Goal: Ask a question

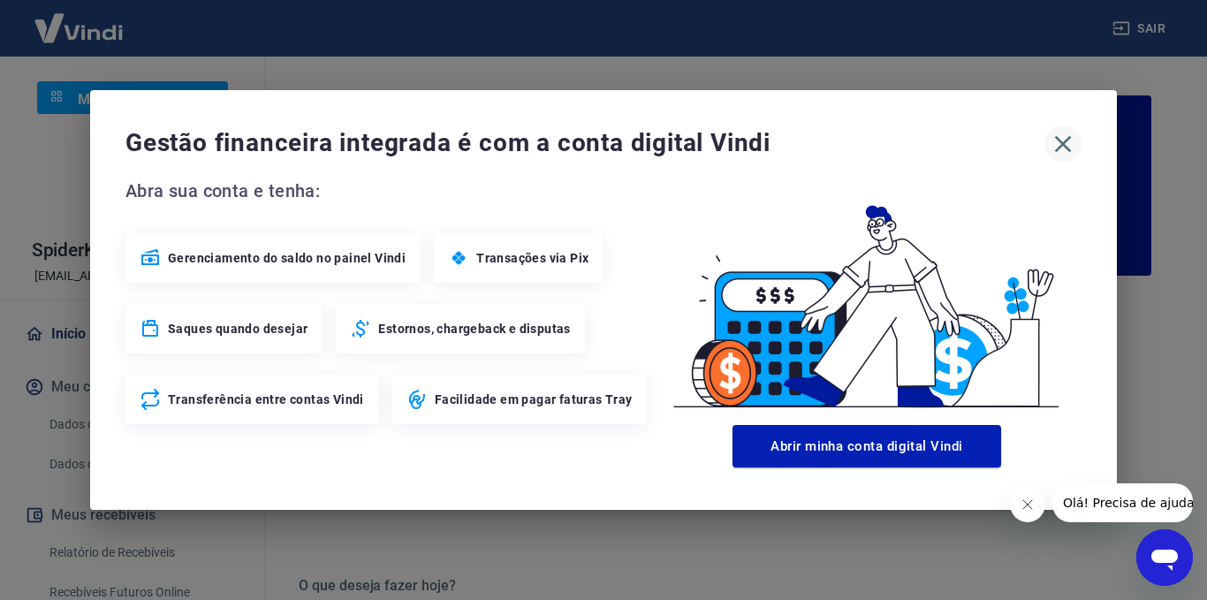
click at [1064, 144] on icon "button" at bounding box center [1063, 144] width 17 height 17
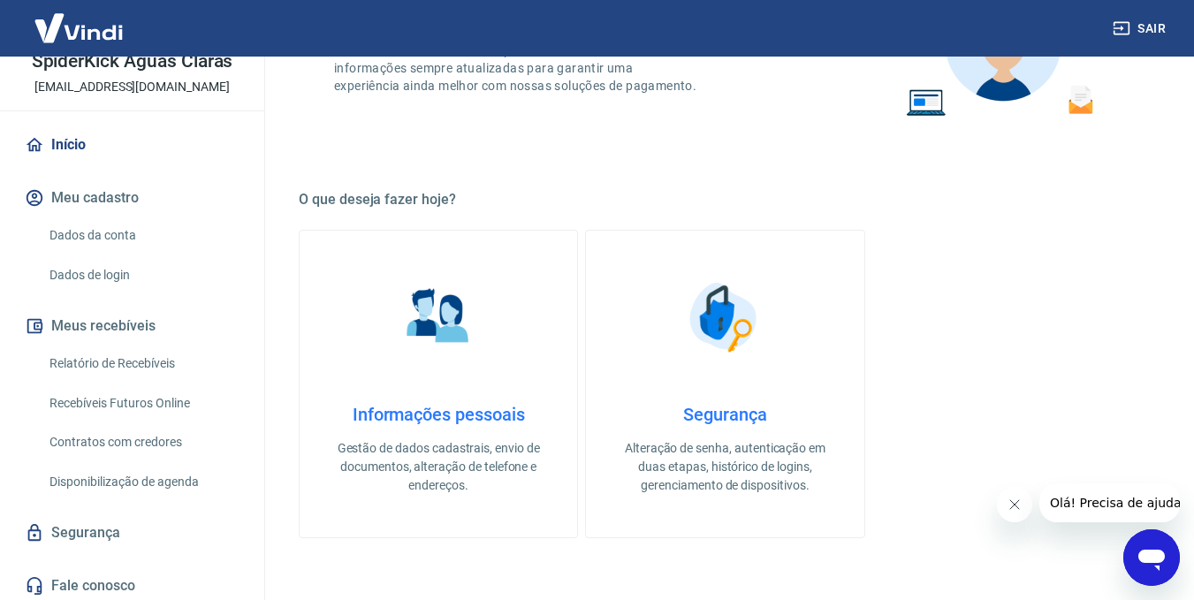
scroll to position [194, 0]
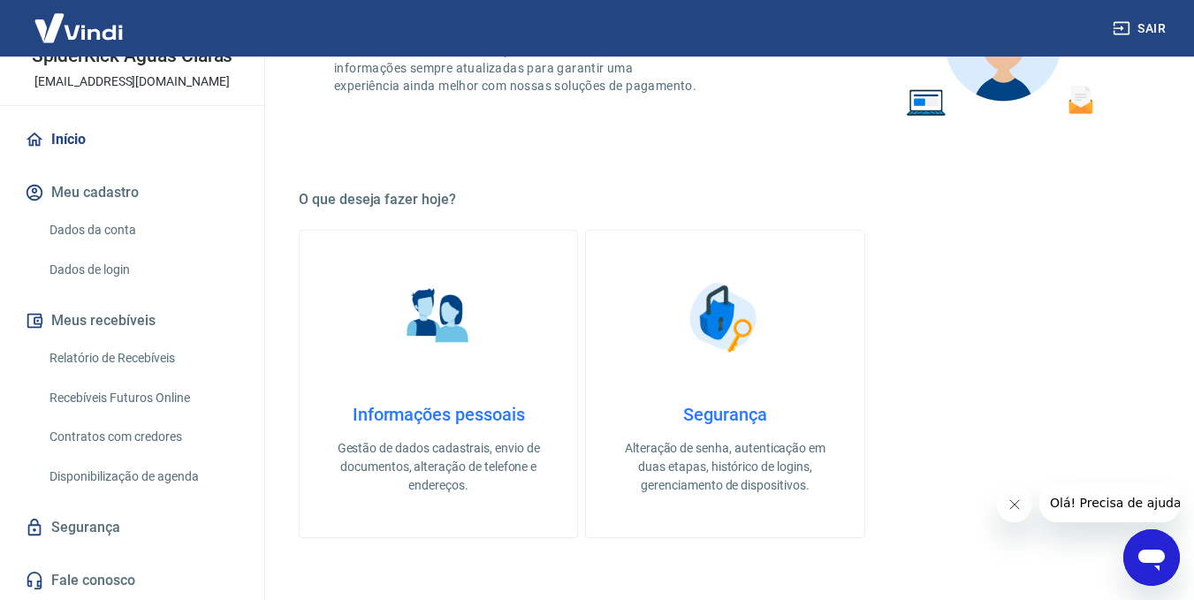
click at [138, 391] on link "Recebíveis Futuros Online" at bounding box center [142, 398] width 201 height 36
click at [1141, 512] on button "Olá! Precisa de ajuda?" at bounding box center [1117, 502] width 159 height 39
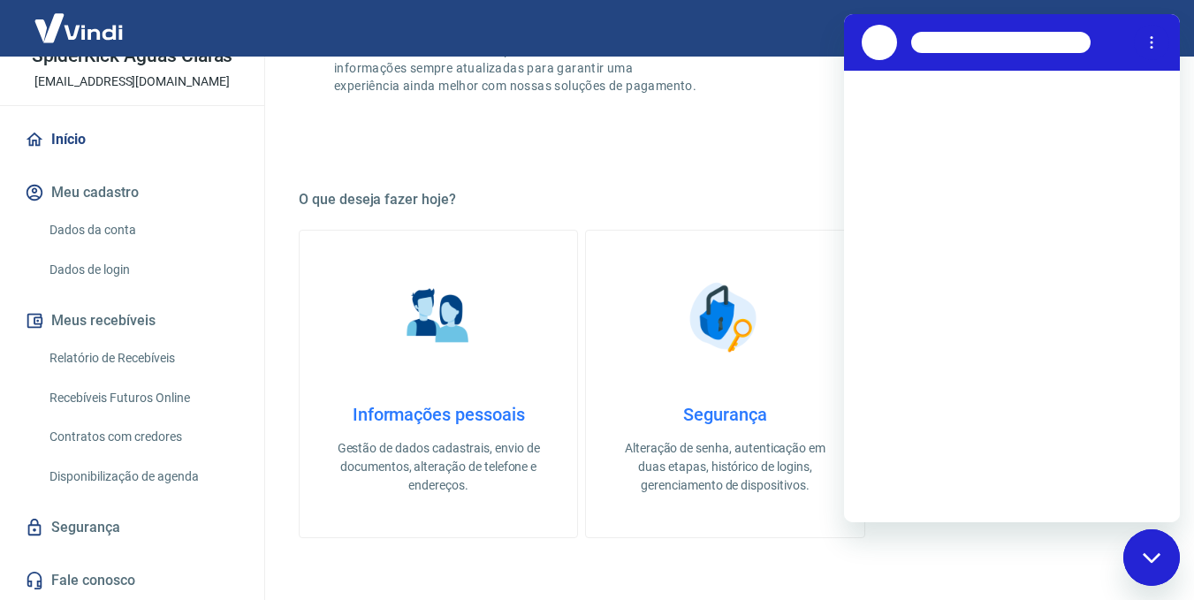
scroll to position [0, 0]
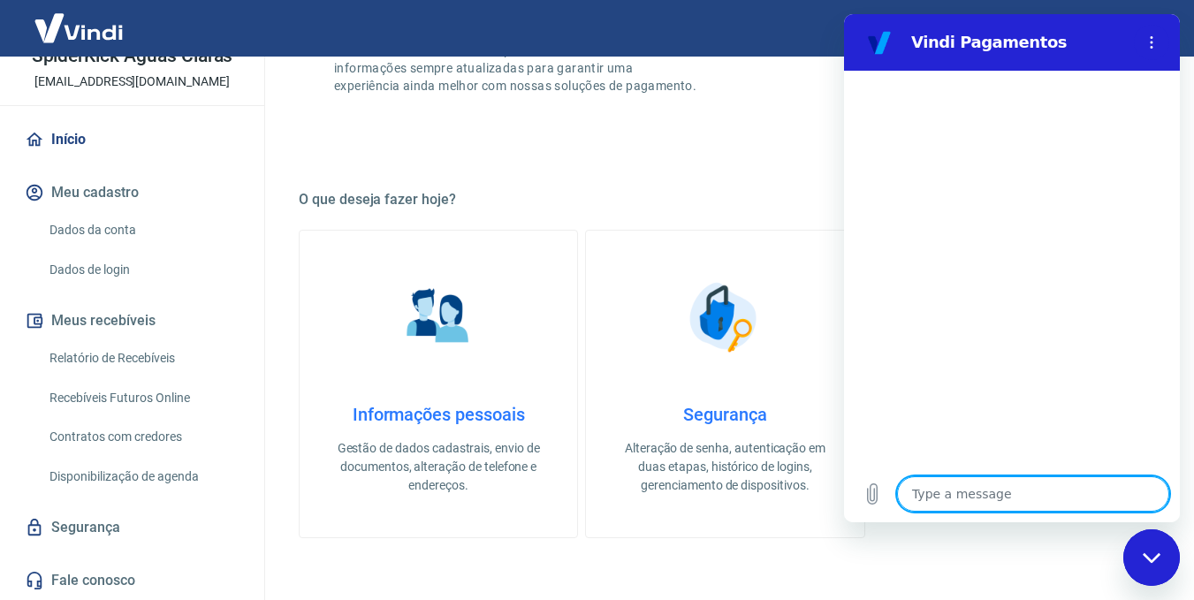
click at [119, 577] on link "Fale conosco" at bounding box center [132, 580] width 222 height 39
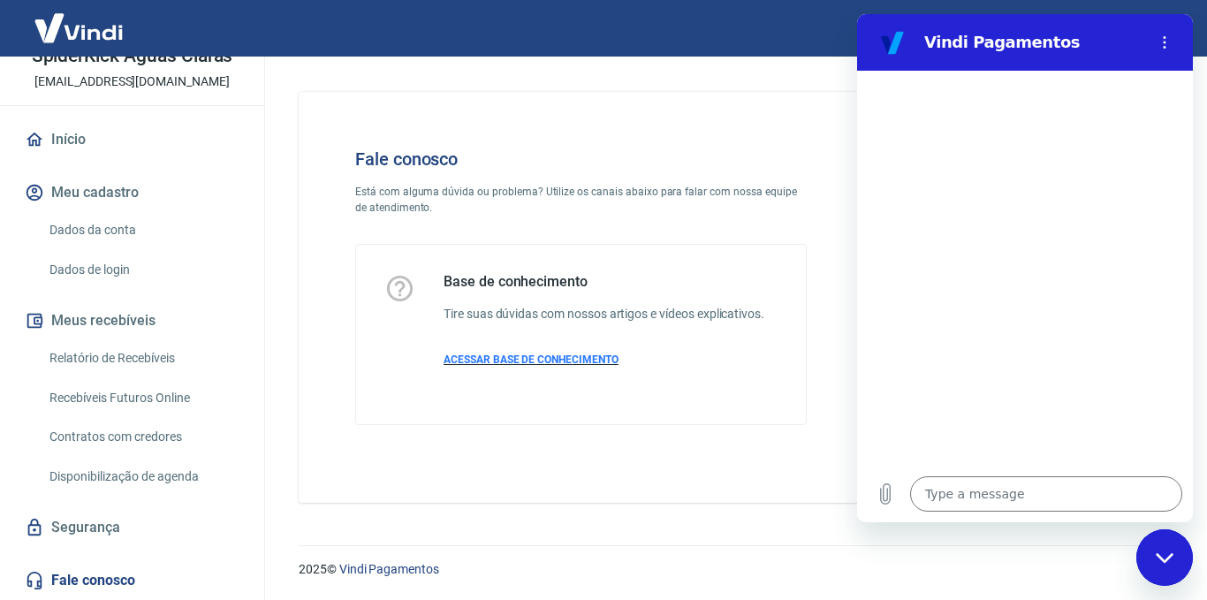
click at [552, 357] on span "ACESSAR BASE DE CONHECIMENTO" at bounding box center [531, 359] width 175 height 12
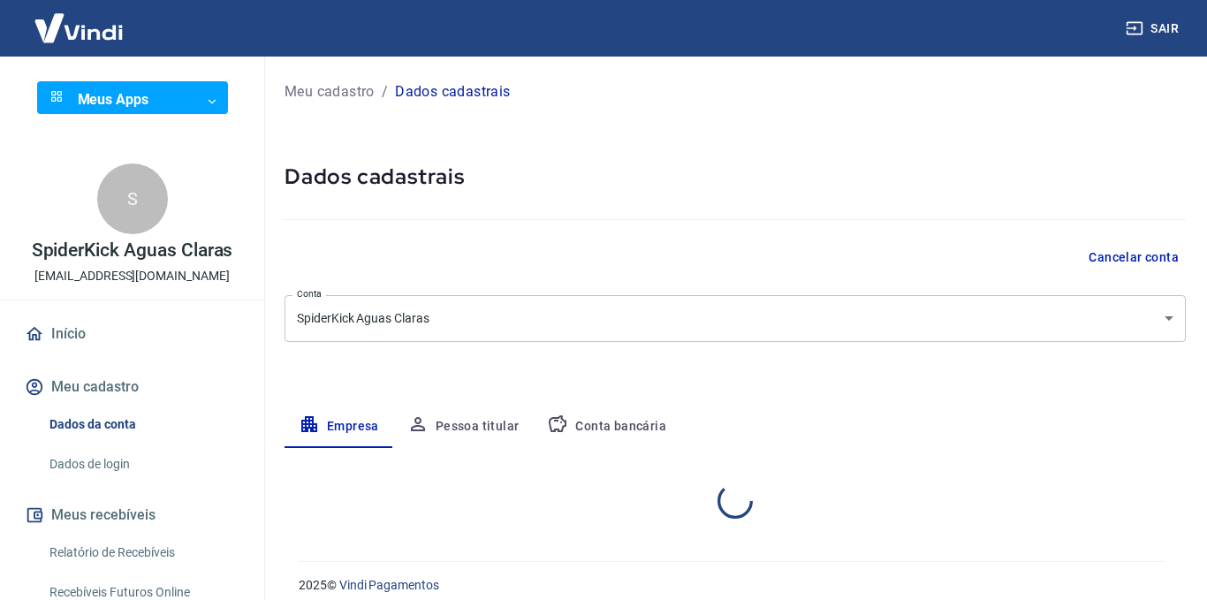
select select "DF"
select select "business"
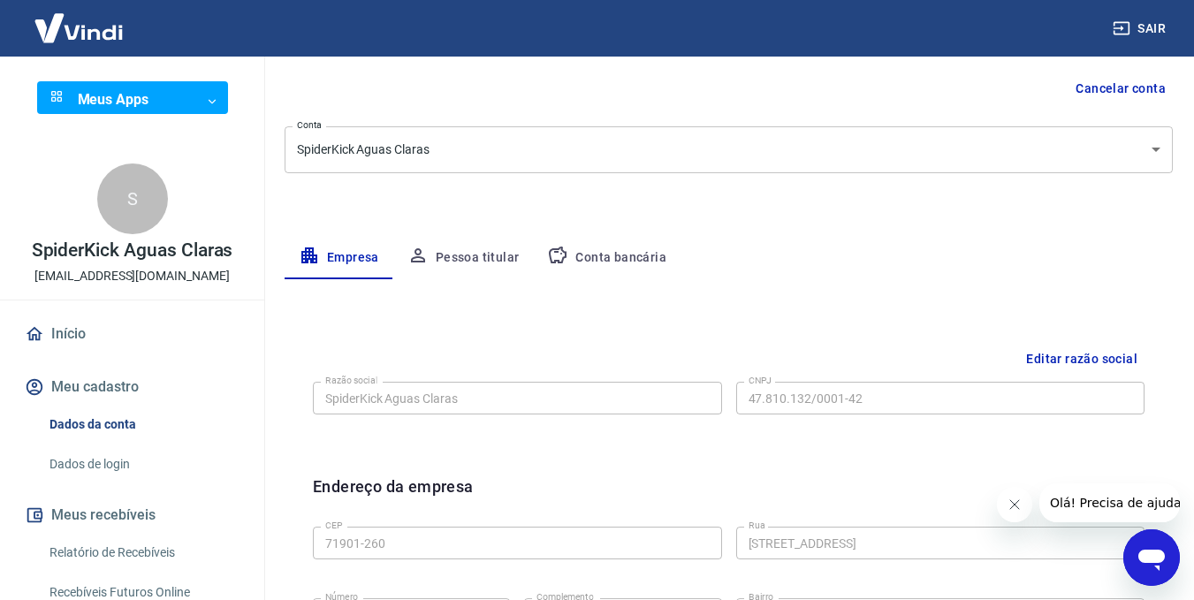
scroll to position [170, 0]
click at [617, 254] on button "Conta bancária" at bounding box center [607, 257] width 148 height 42
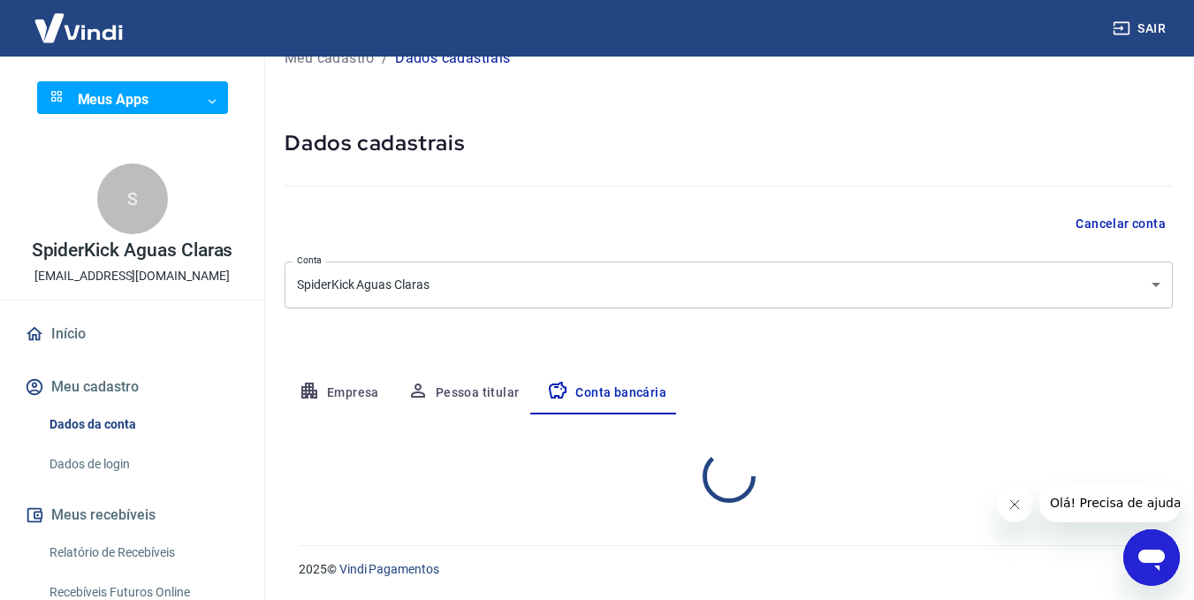
select select "1"
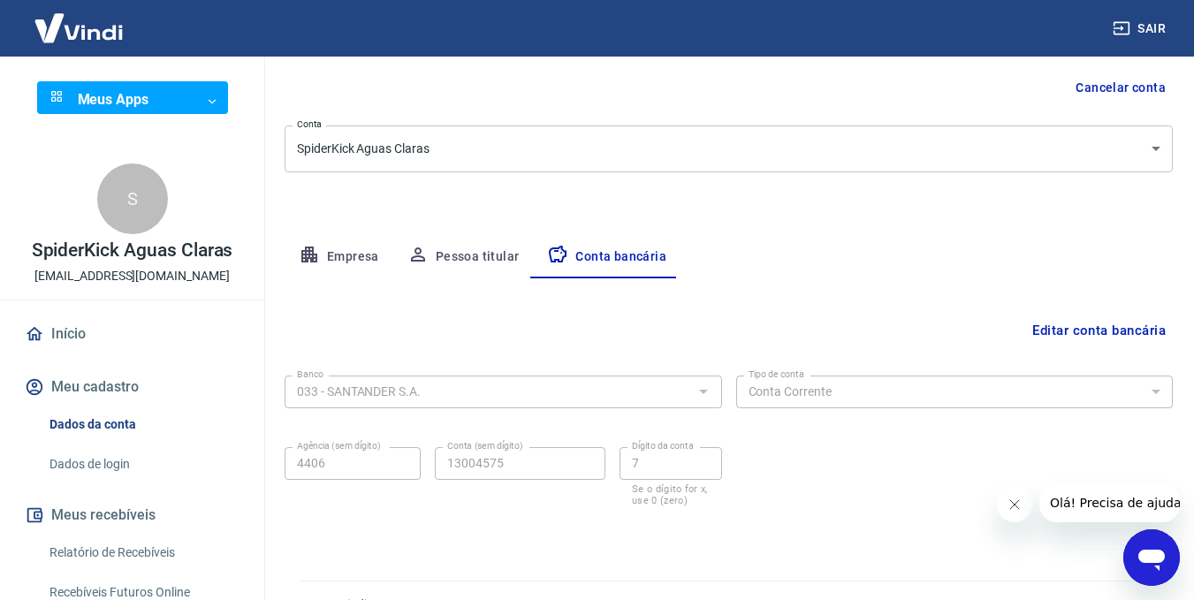
click at [702, 391] on div at bounding box center [702, 391] width 23 height 25
click at [1065, 324] on button "Editar conta bancária" at bounding box center [1099, 331] width 148 height 34
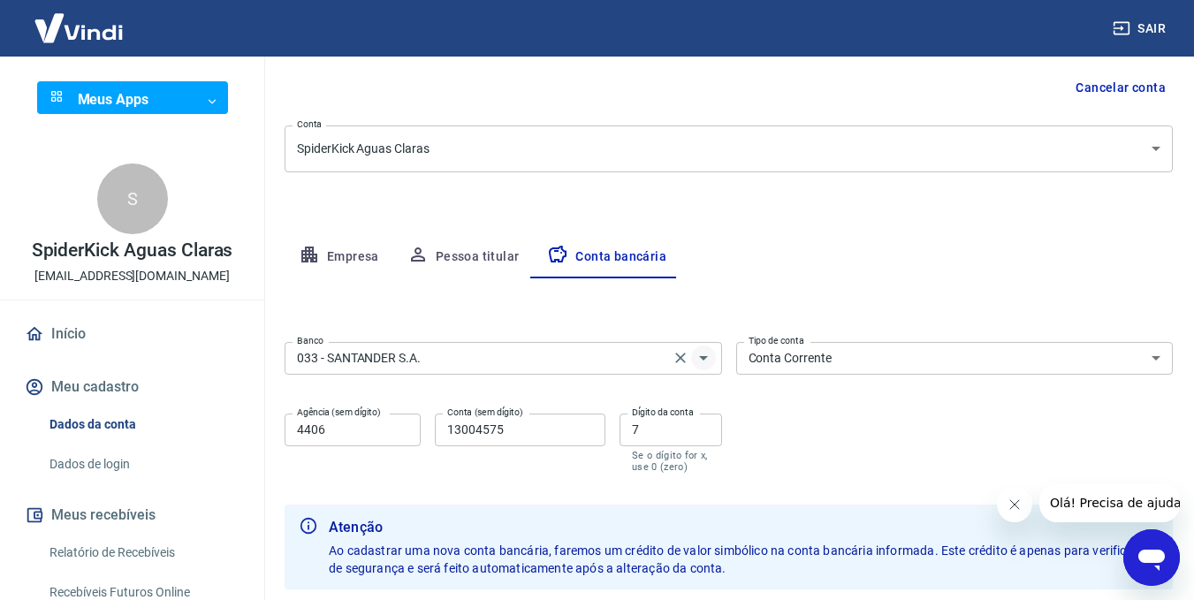
click at [707, 358] on icon "Abrir" at bounding box center [703, 357] width 21 height 21
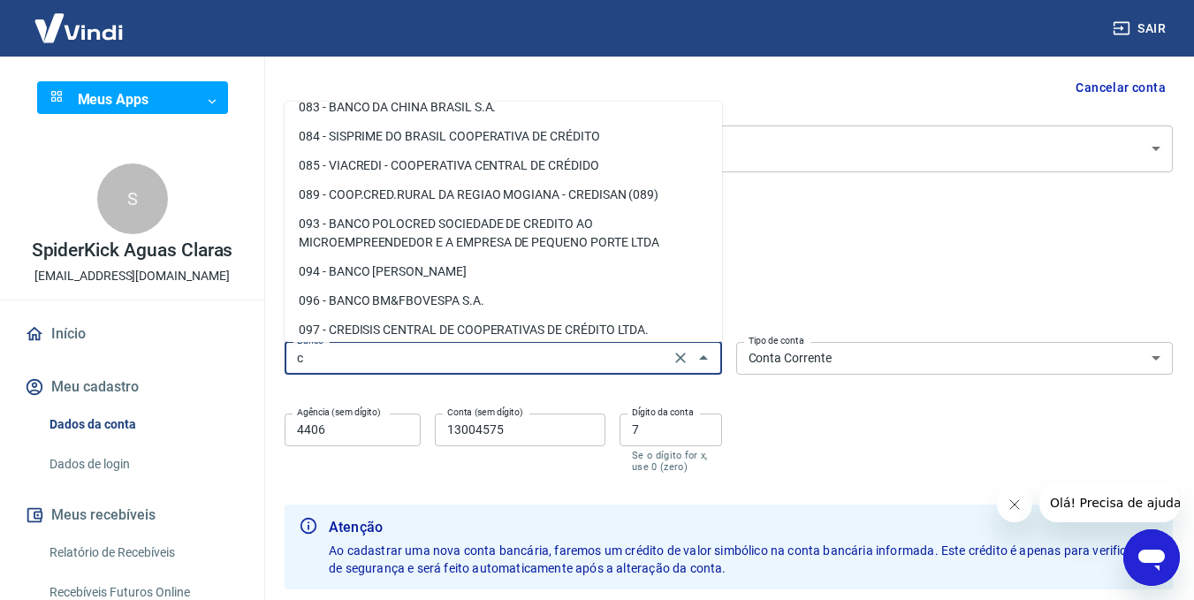
scroll to position [0, 0]
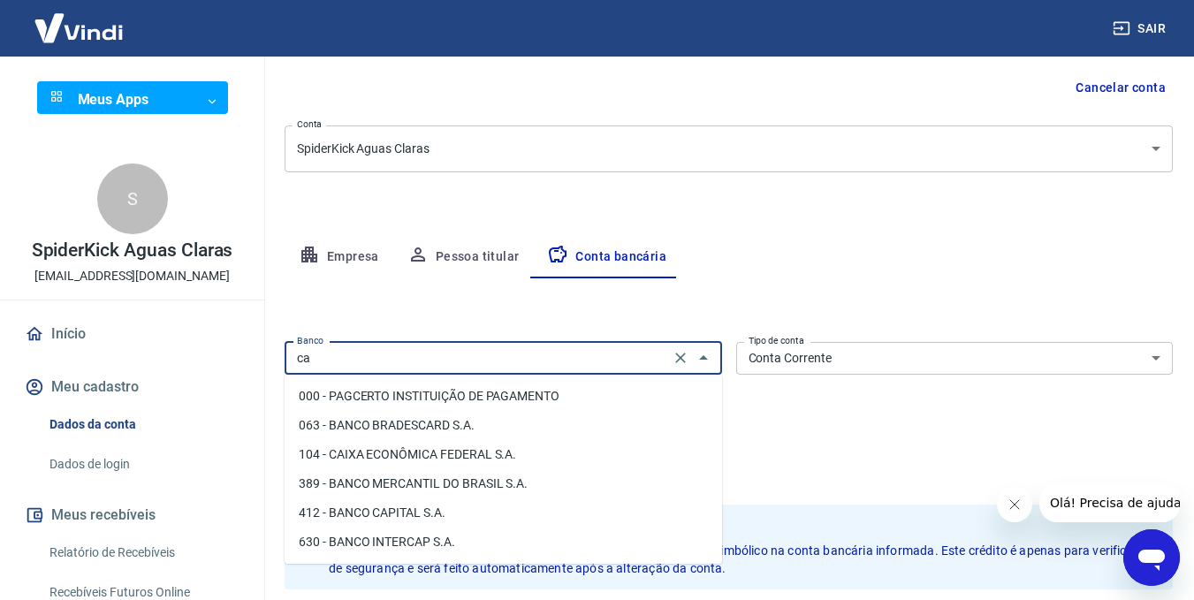
click at [507, 459] on li "104 - CAIXA ECONÔMICA FEDERAL S.A." at bounding box center [502, 454] width 437 height 29
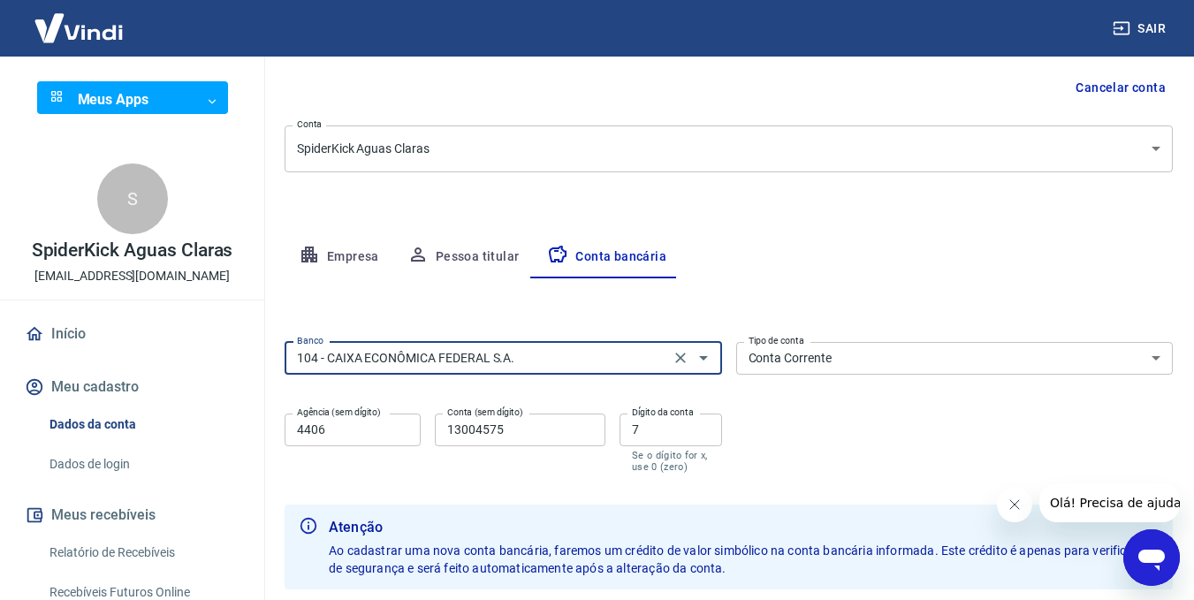
type input "104 - CAIXA ECONÔMICA FEDERAL S.A."
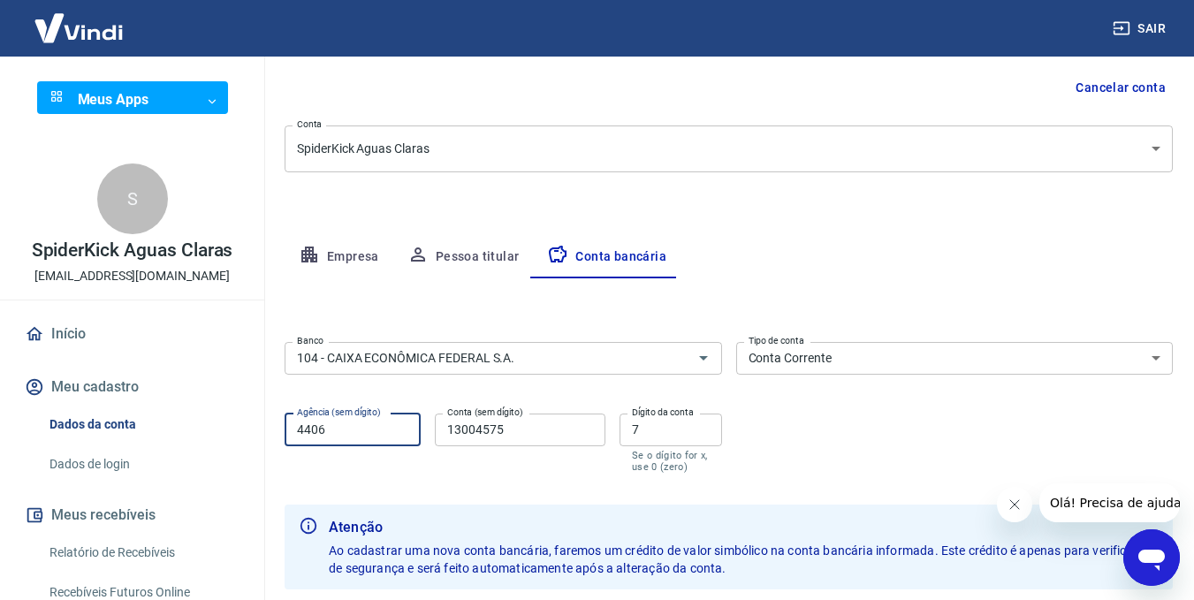
click at [280, 428] on div "Meu cadastro / Dados cadastrais Dados cadastrais Cancelar conta Conta SpiderKic…" at bounding box center [728, 287] width 930 height 800
type input "4511"
type input "57856715"
type input "9"
click at [515, 423] on input "57856715" at bounding box center [520, 429] width 171 height 33
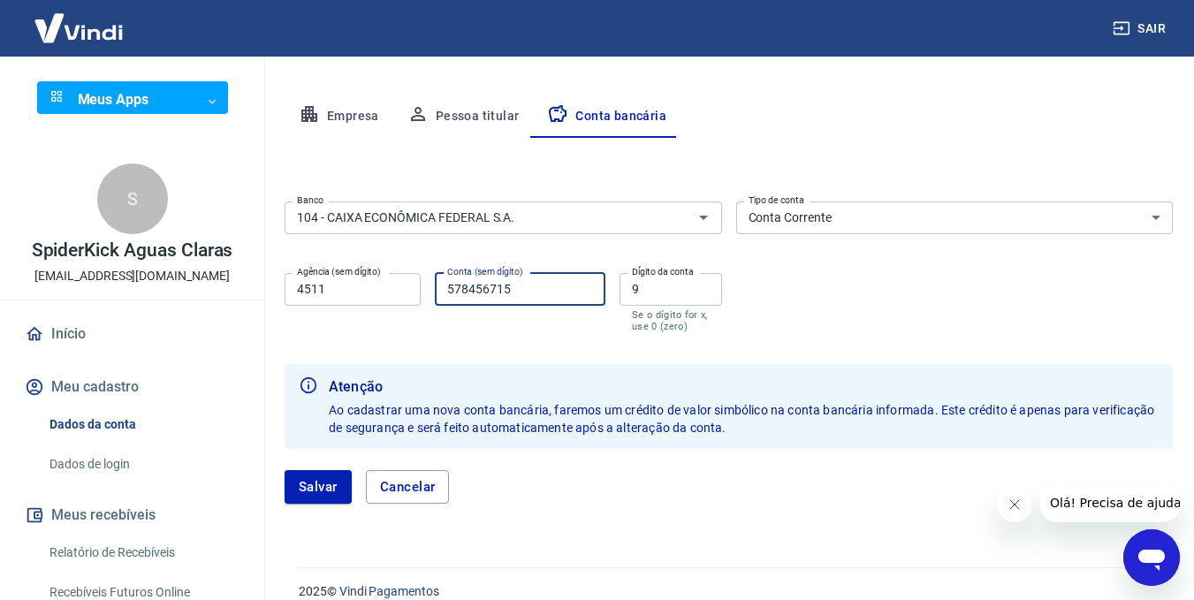
scroll to position [325, 0]
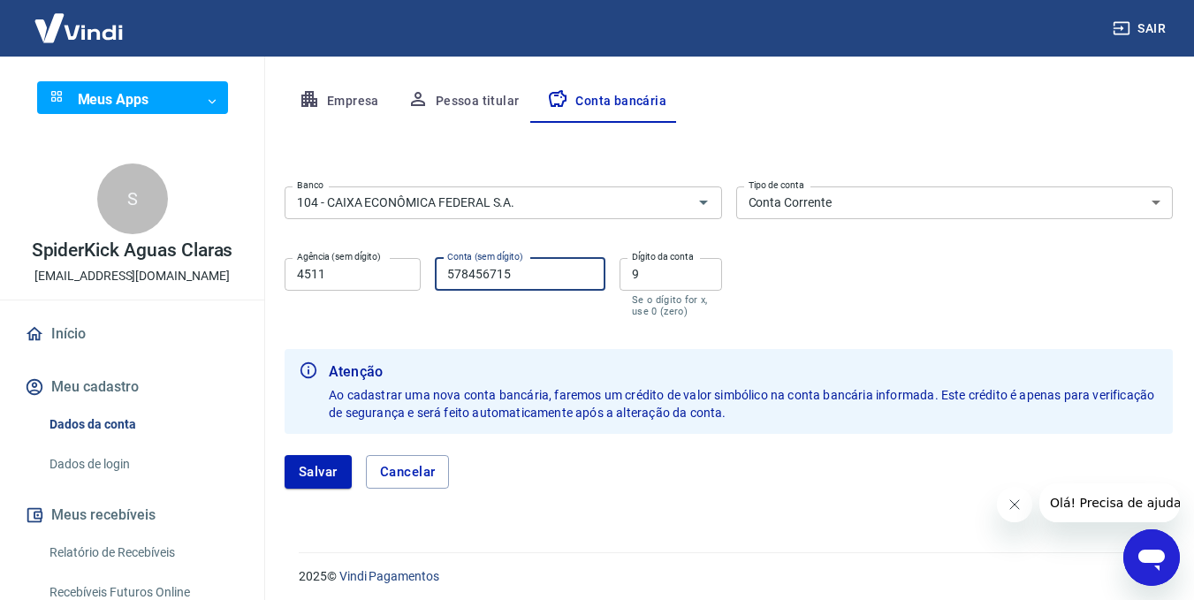
type input "578456715"
click at [671, 462] on div "Salvar Cancelar" at bounding box center [728, 472] width 888 height 34
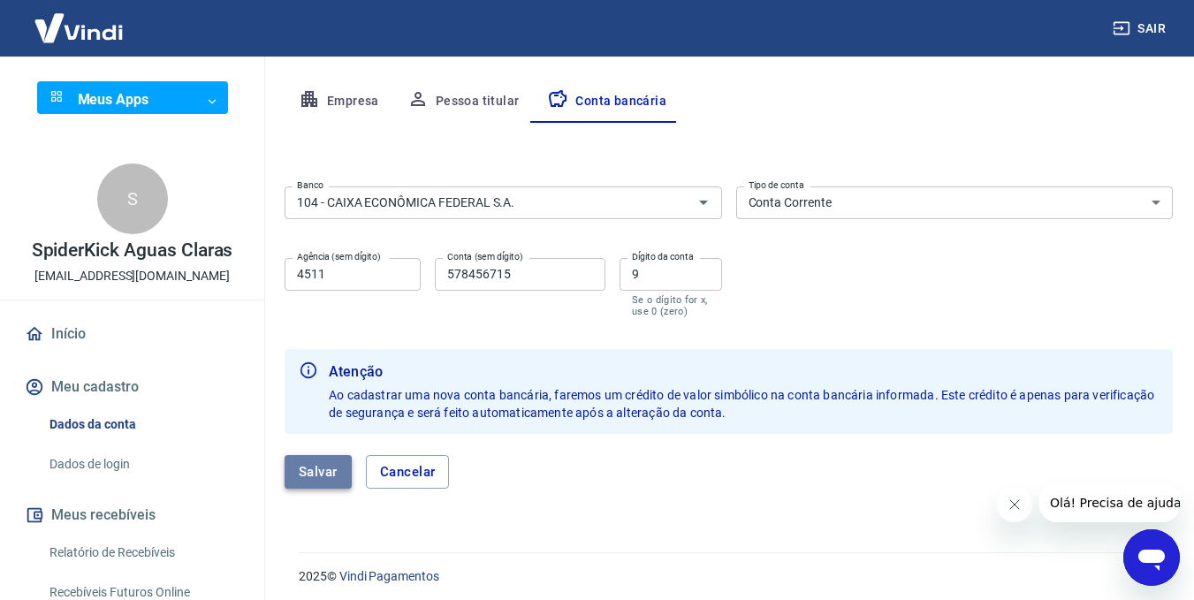
click at [314, 472] on button "Salvar" at bounding box center [317, 472] width 67 height 34
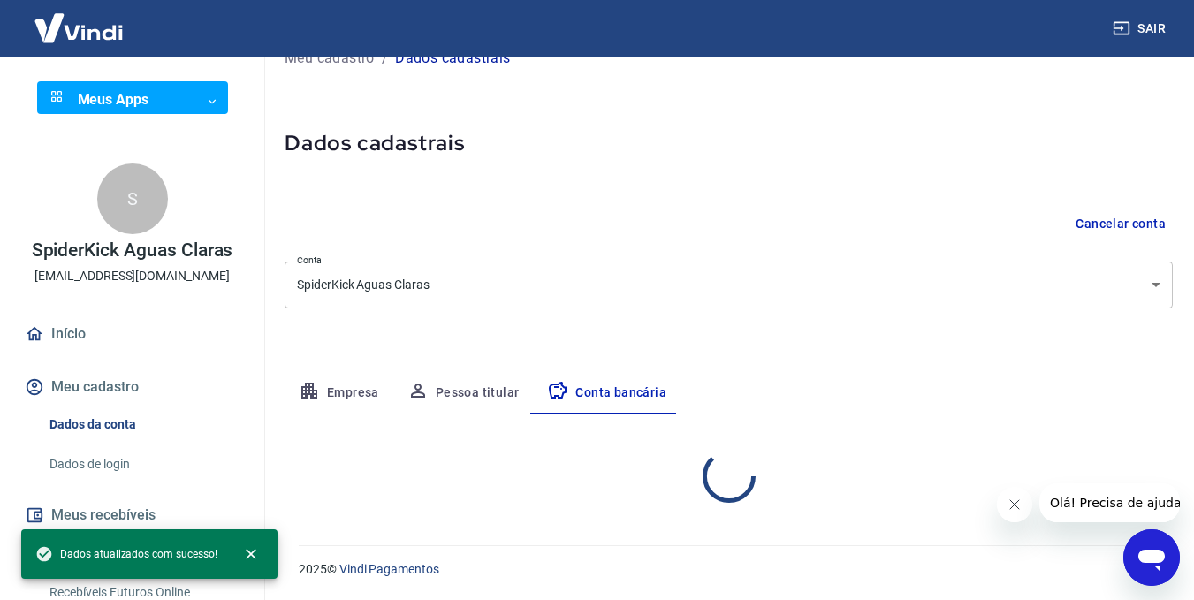
select select "1"
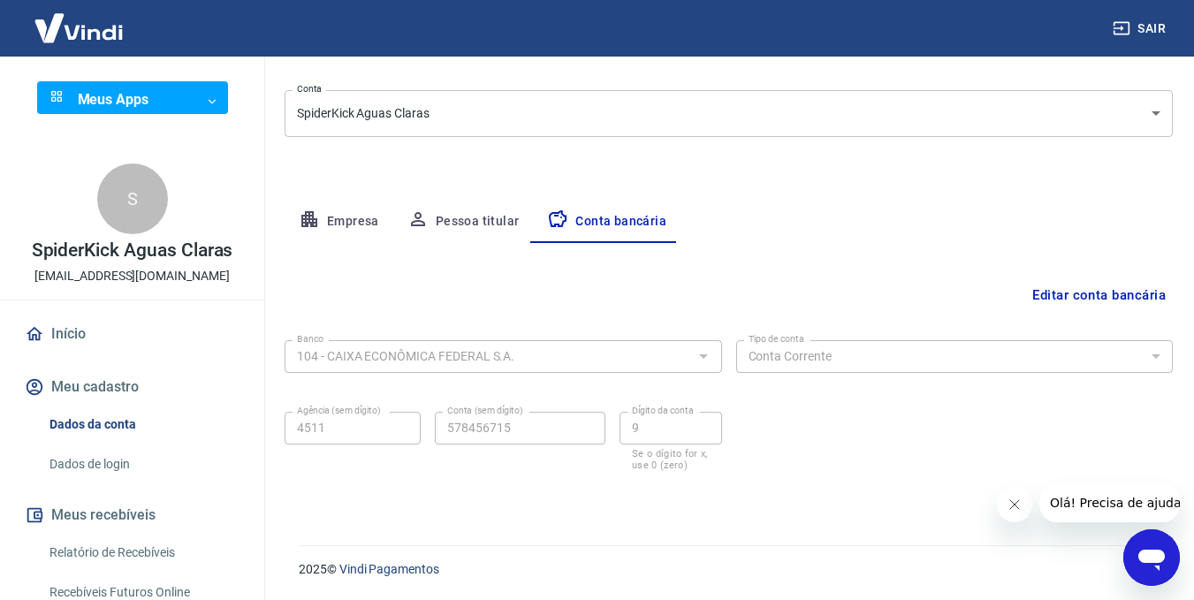
scroll to position [203, 0]
click at [1149, 549] on icon "Open messaging window" at bounding box center [1151, 558] width 32 height 32
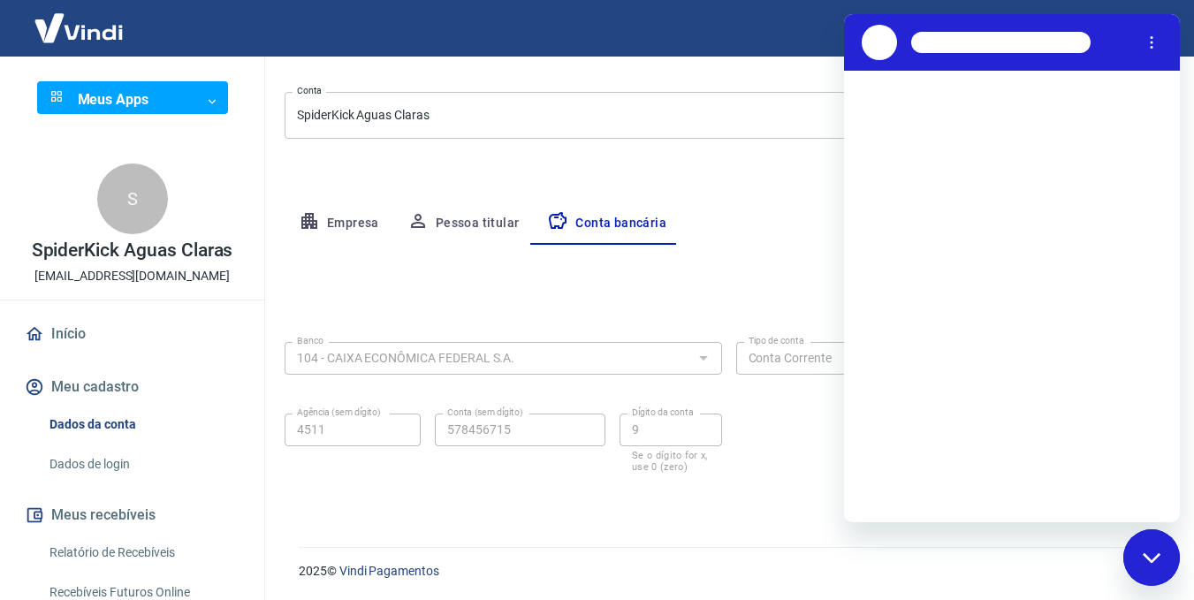
scroll to position [0, 0]
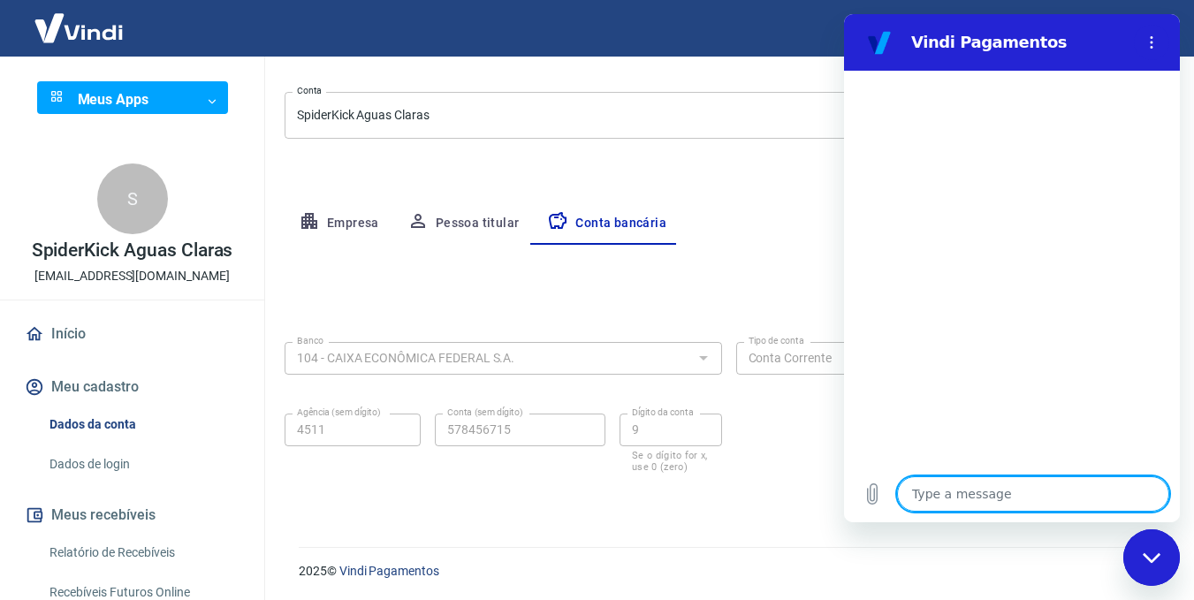
type textarea "t"
type textarea "x"
type textarea "tr"
type textarea "x"
type textarea "tro"
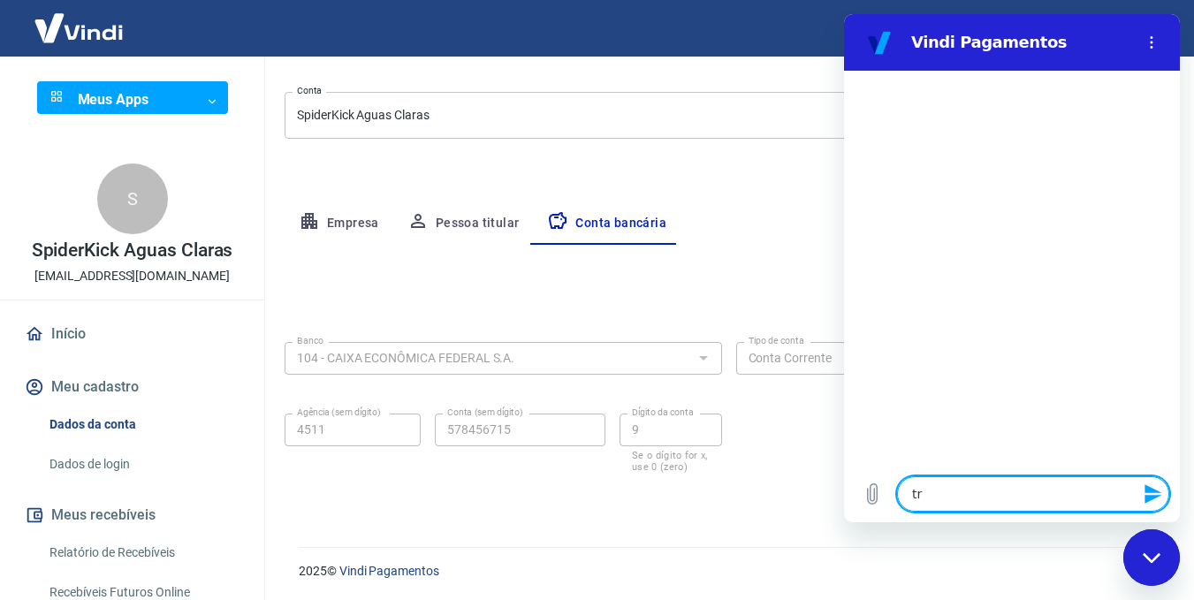
type textarea "x"
type textarea "troq"
type textarea "x"
type textarea "troqu"
type textarea "x"
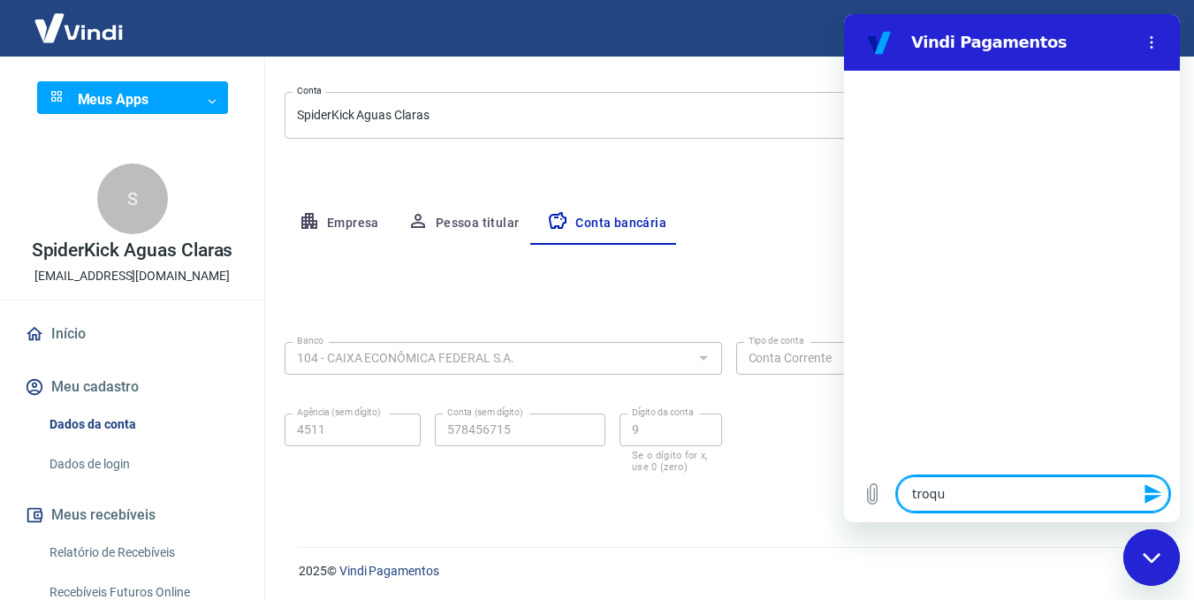
type textarea "troque"
type textarea "x"
type textarea "troquei"
type textarea "x"
type textarea "troquei"
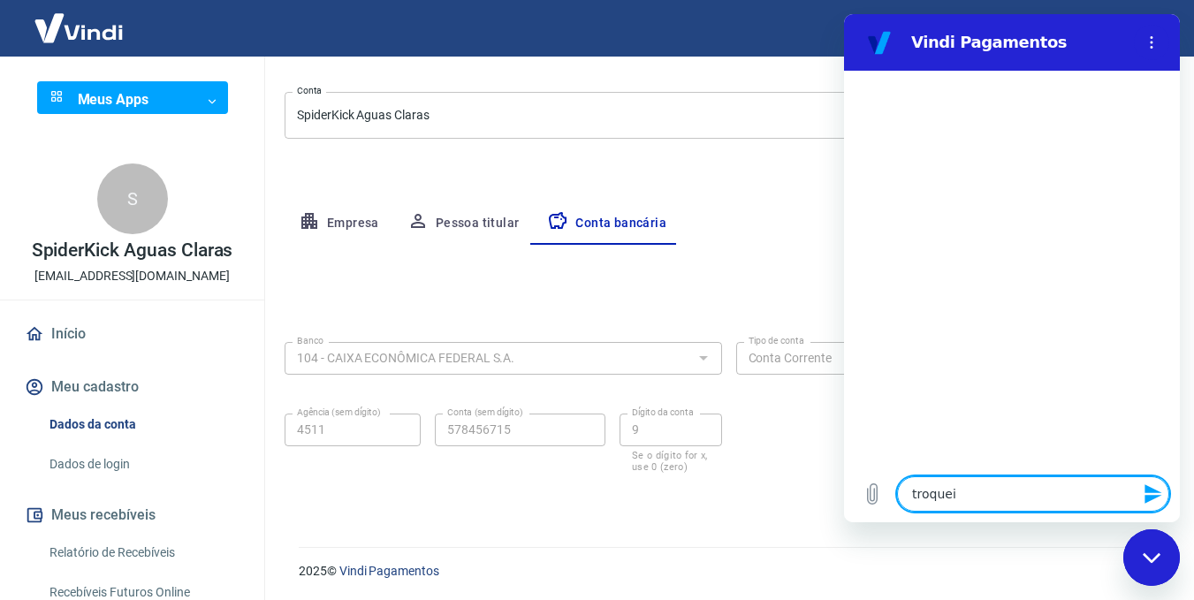
type textarea "x"
type textarea "troquei a"
type textarea "x"
type textarea "troquei a"
type textarea "x"
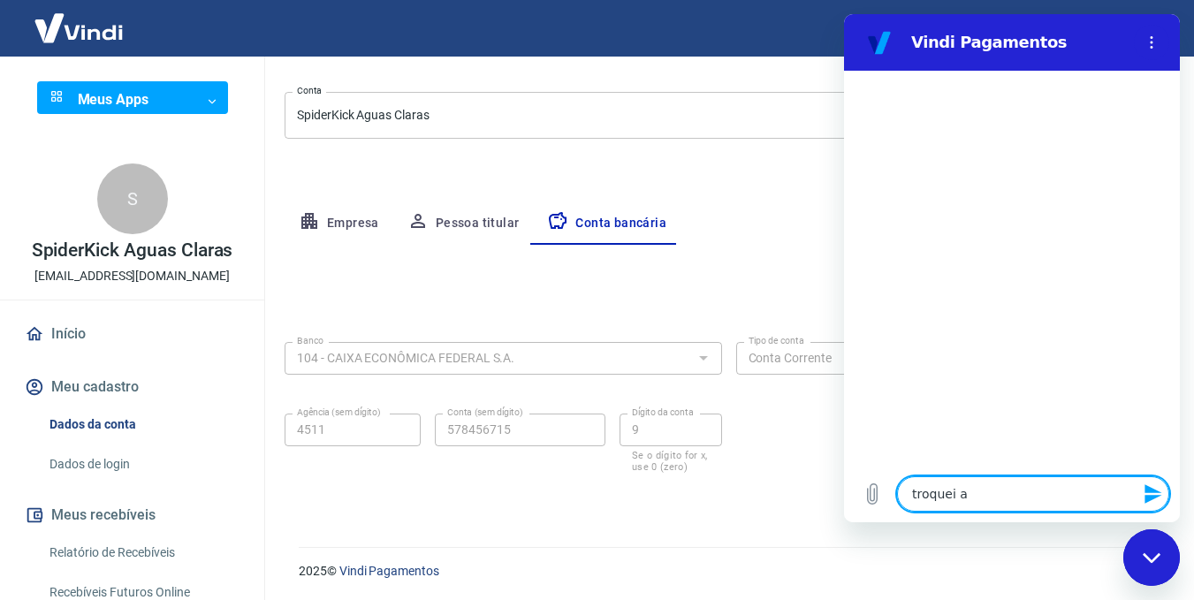
type textarea "troquei a c"
type textarea "x"
type textarea "troquei a co"
type textarea "x"
type textarea "troquei a con"
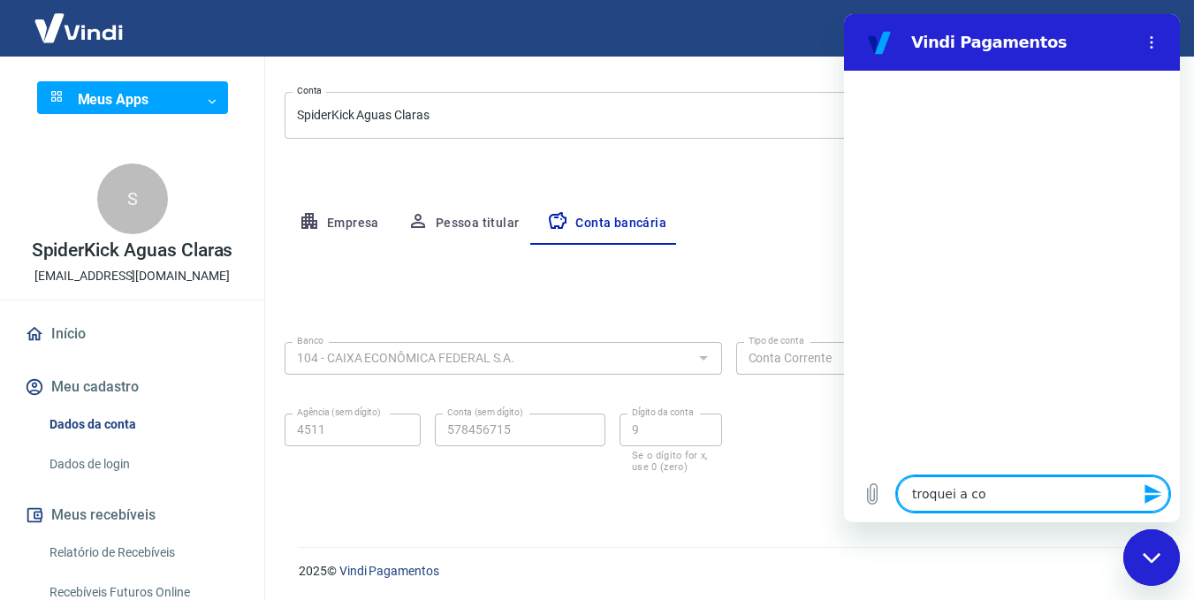
type textarea "x"
type textarea "troquei a cont"
type textarea "x"
type textarea "troquei a conta"
type textarea "x"
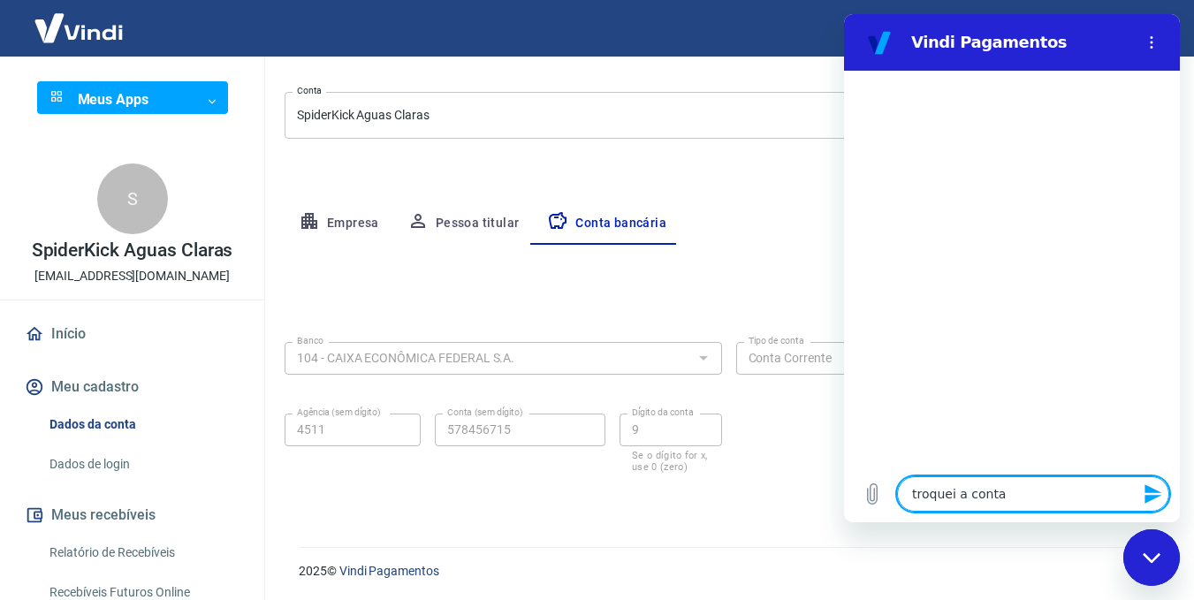
type textarea "troquei a conta"
type textarea "x"
type textarea "e"
type textarea "x"
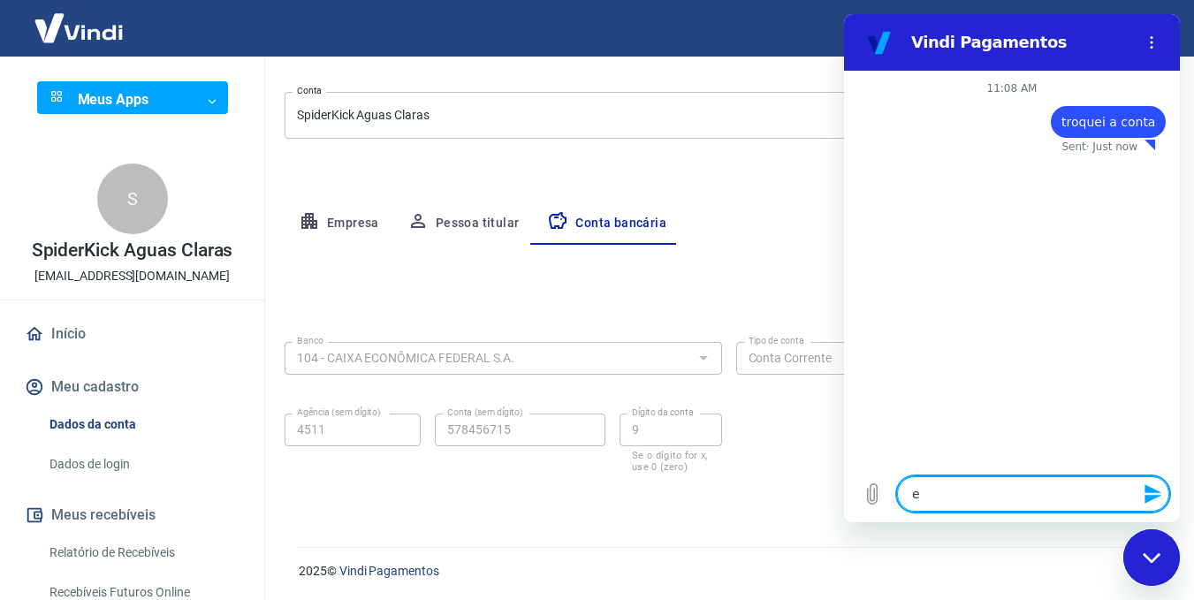
type textarea "em"
type textarea "x"
type textarea "em"
type textarea "x"
type textarea "em q"
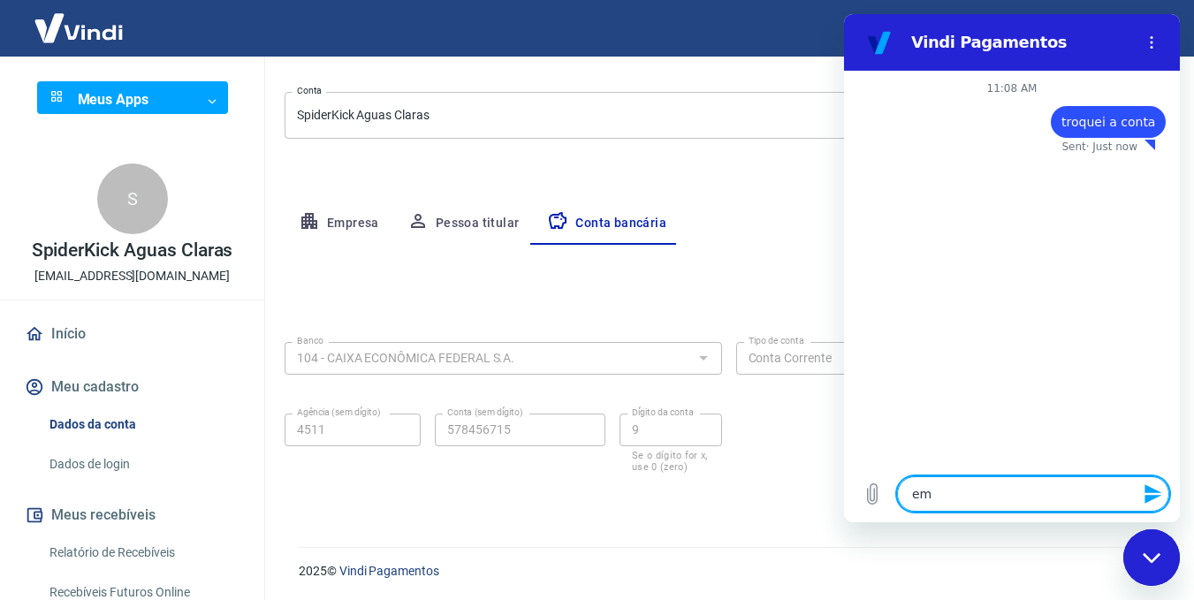
type textarea "x"
type textarea "em qu"
type textarea "x"
type textarea "em qua"
type textarea "x"
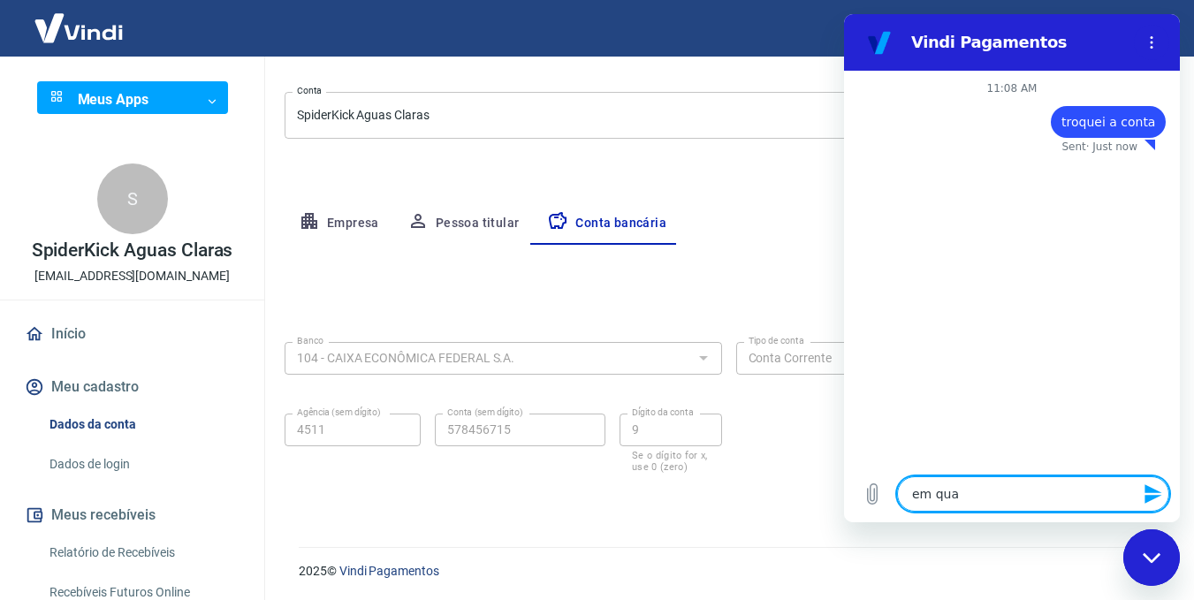
type textarea "em quan"
type textarea "x"
type textarea "em quant"
type textarea "x"
type textarea "em quanto"
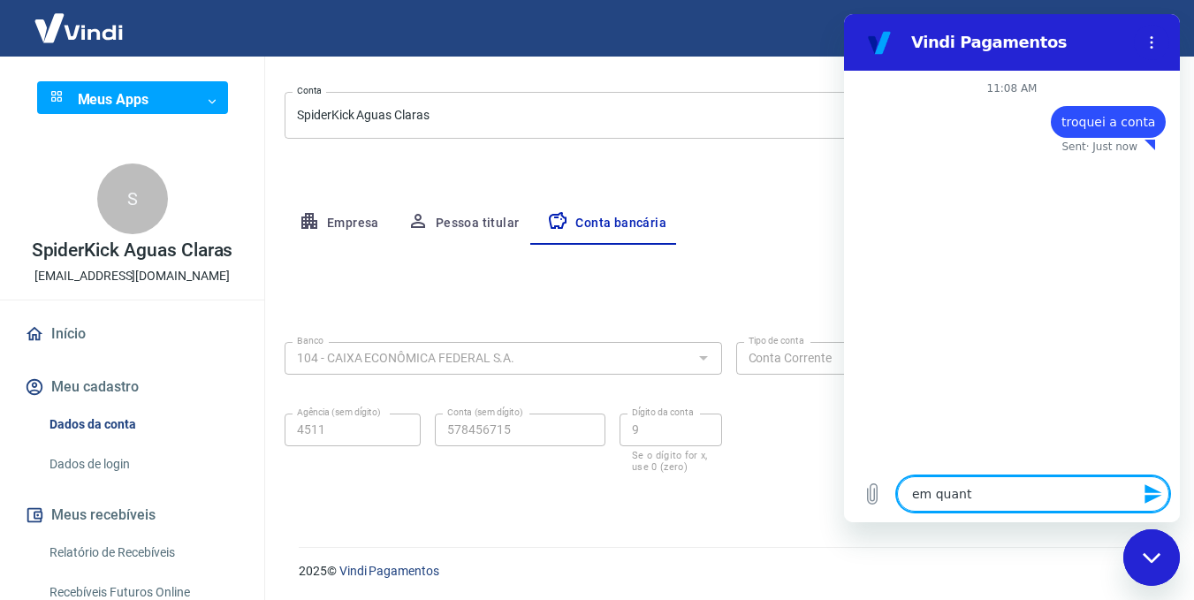
type textarea "x"
type textarea "em quanto"
type textarea "x"
type textarea "em quanto t"
type textarea "x"
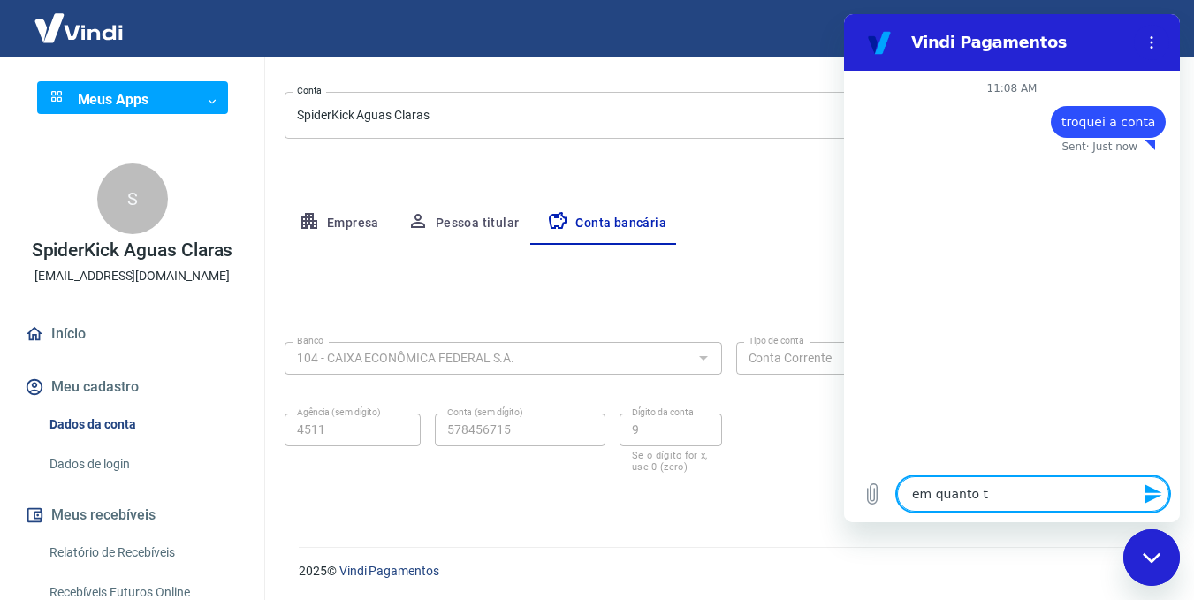
type textarea "em quanto te"
type textarea "x"
type textarea "em quanto tem"
type textarea "x"
type textarea "em quanto temp"
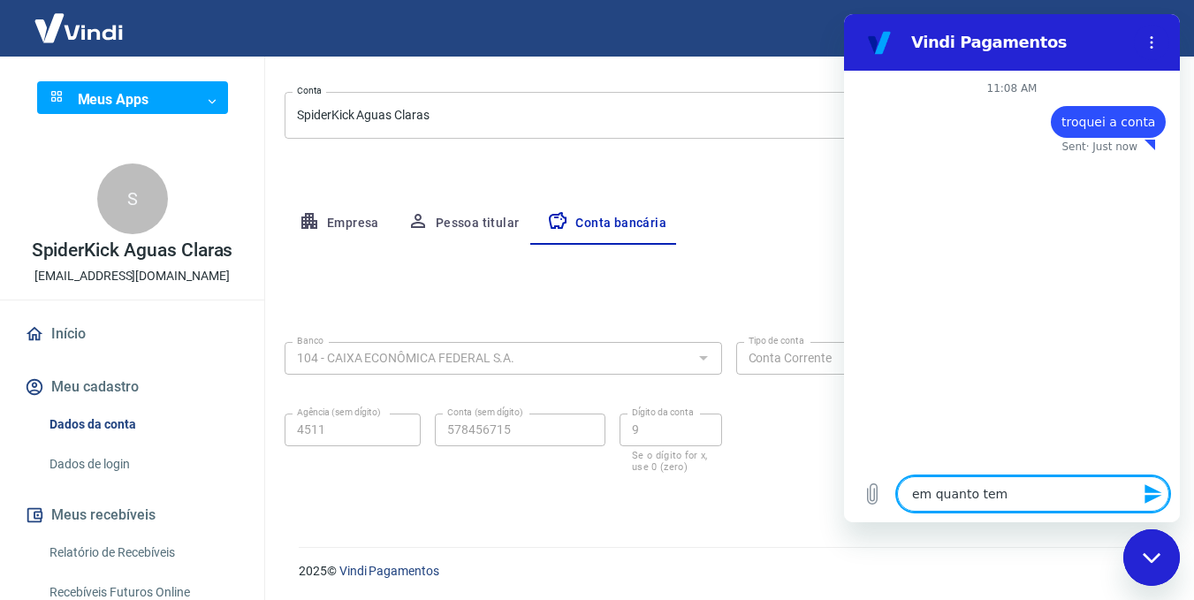
type textarea "x"
type textarea "em quanto tempo"
type textarea "x"
type textarea "em quanto tempo"
type textarea "x"
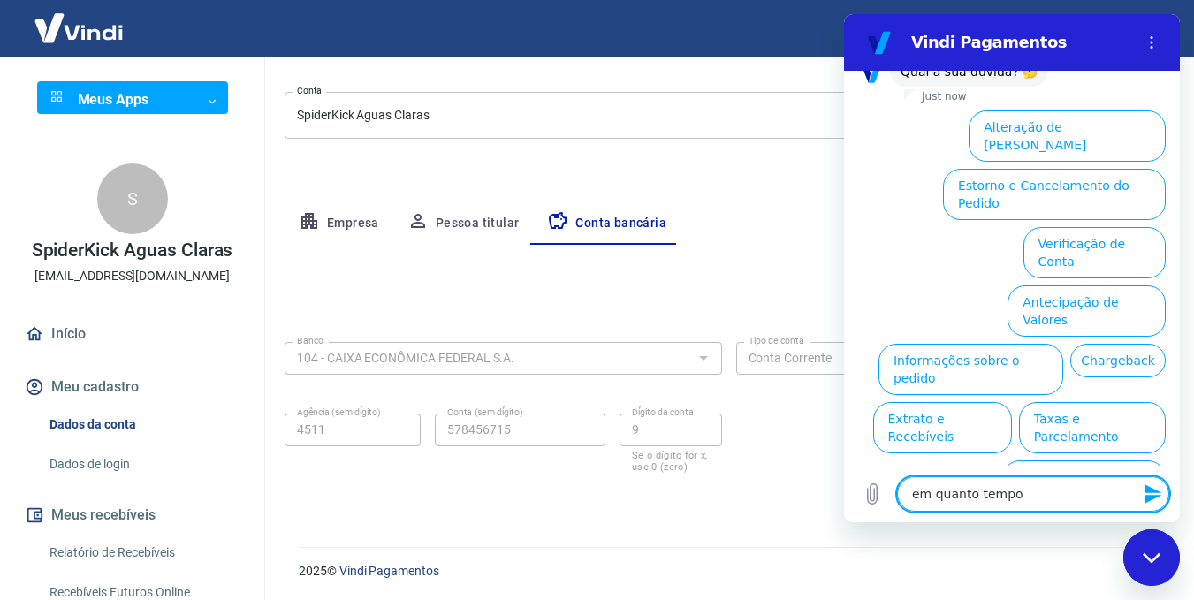
scroll to position [152, 0]
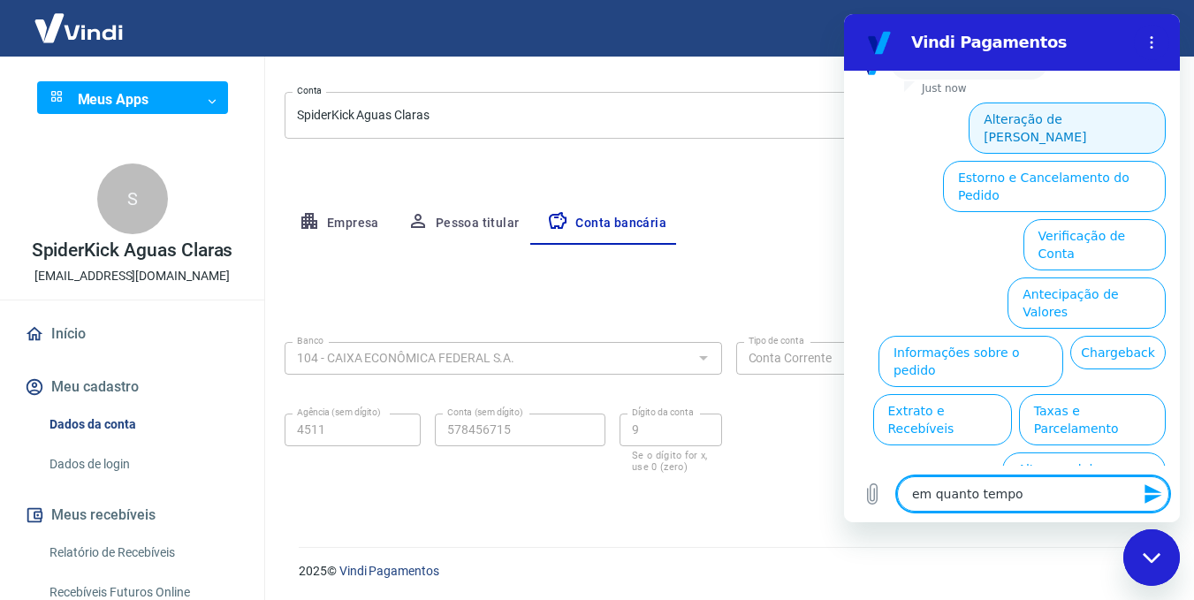
type textarea "em quanto tempo"
click at [1064, 118] on button "Alteração de [PERSON_NAME]" at bounding box center [1066, 127] width 197 height 51
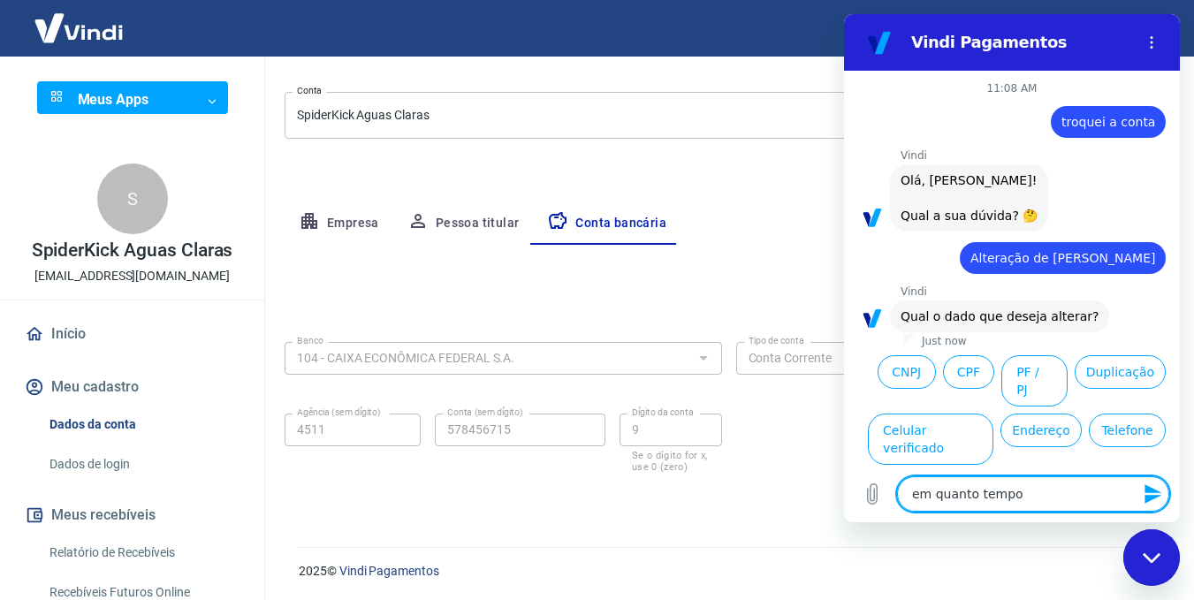
scroll to position [90, 0]
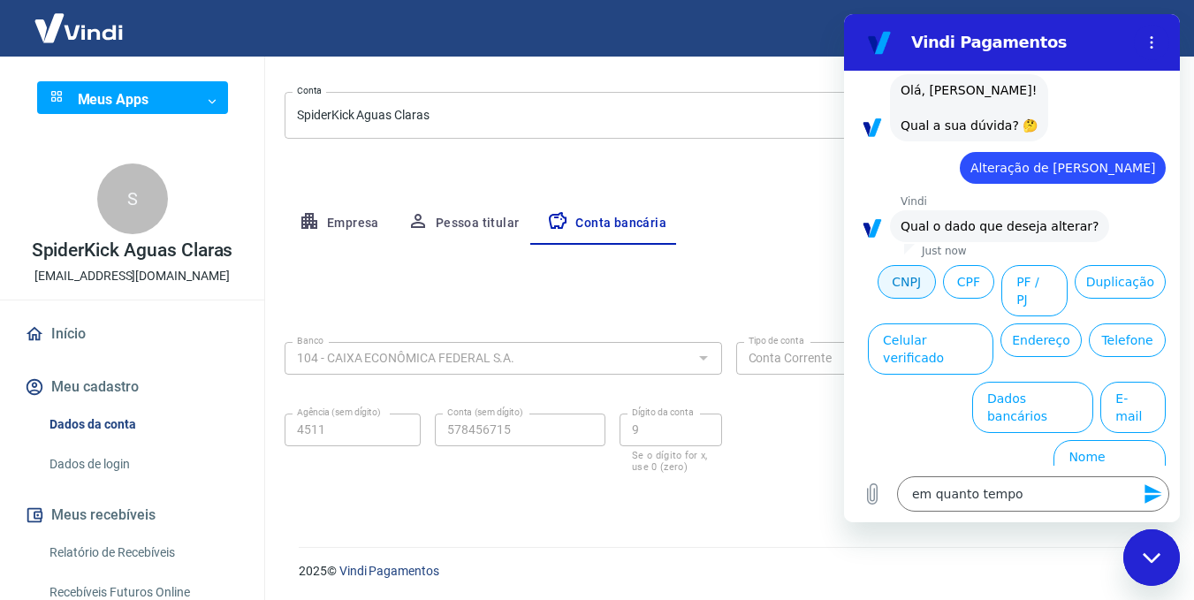
click at [936, 281] on button "CNPJ" at bounding box center [906, 282] width 58 height 34
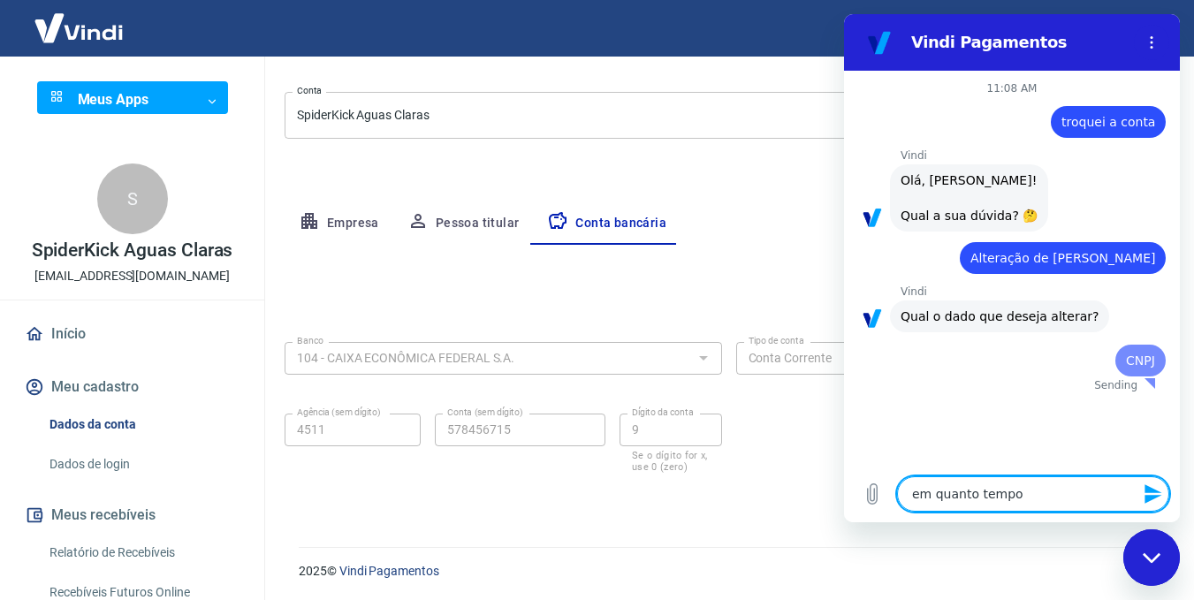
scroll to position [0, 0]
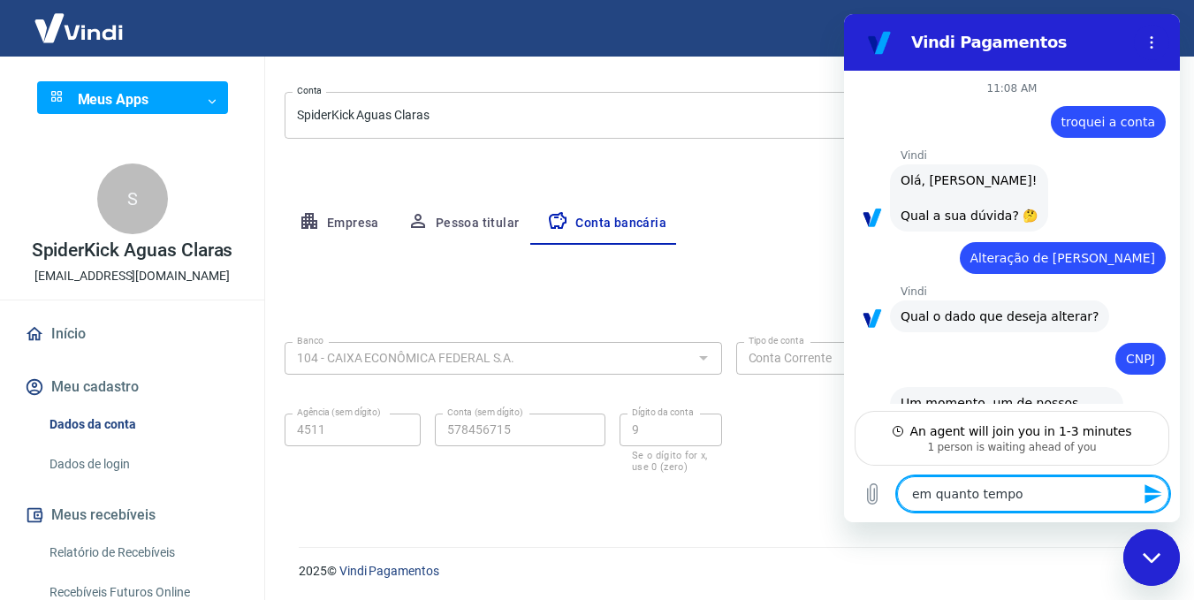
type textarea "x"
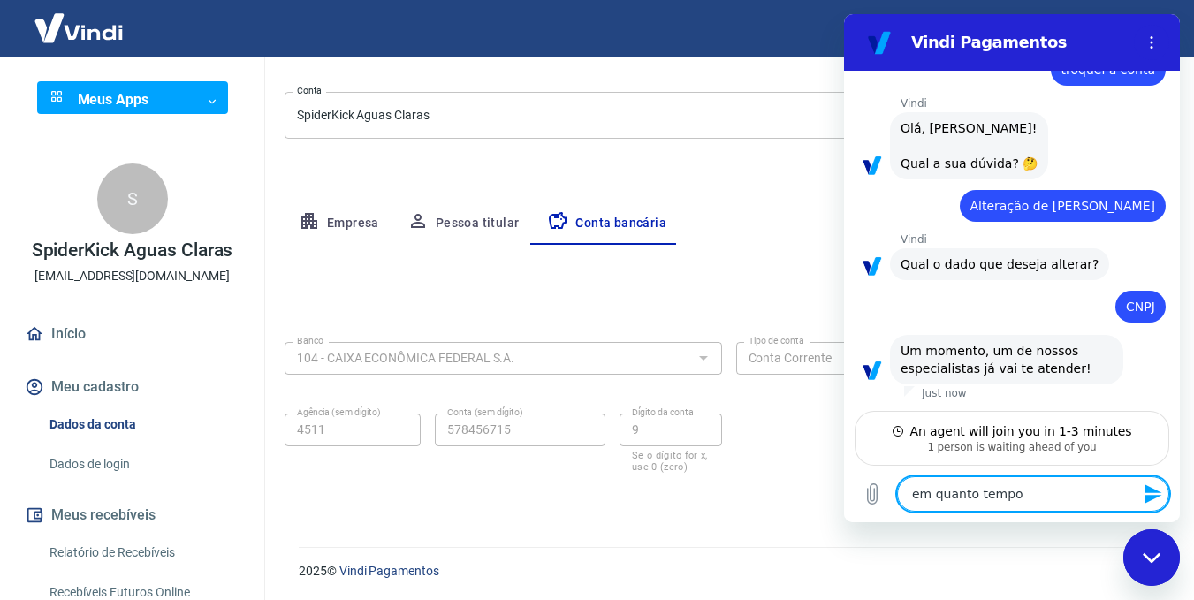
scroll to position [53, 0]
type textarea "em quanto tempo"
type textarea "x"
type textarea "em quanto temp"
type textarea "x"
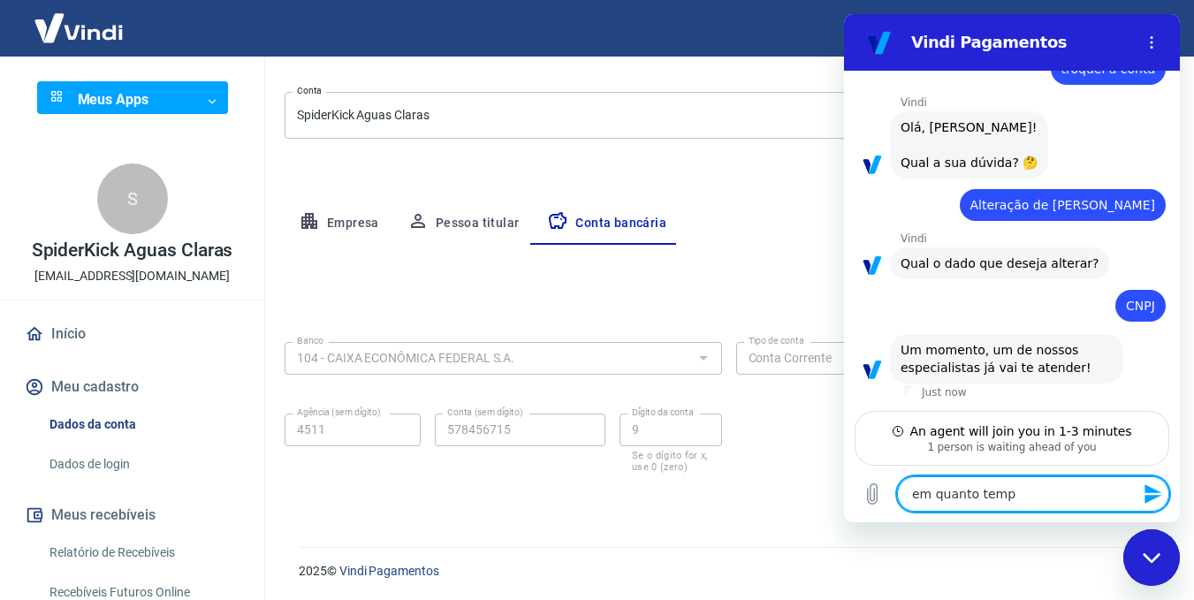
type textarea "em quanto tem"
type textarea "x"
type textarea "em quanto te"
type textarea "x"
type textarea "em quanto"
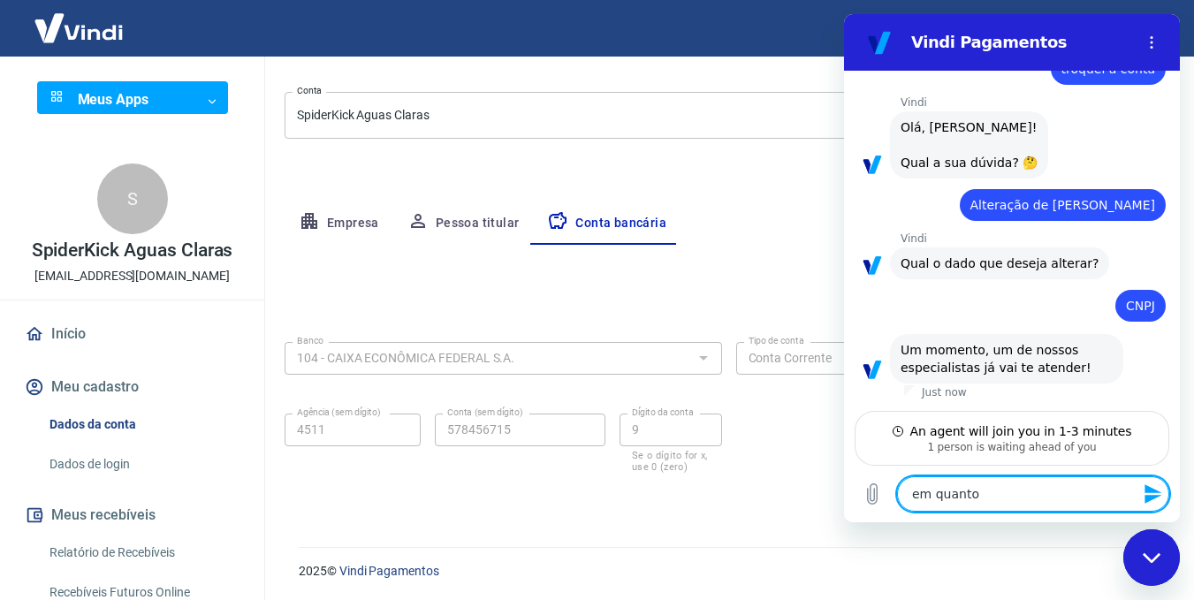
type textarea "x"
type textarea "em"
type textarea "x"
type textarea "e"
type textarea "x"
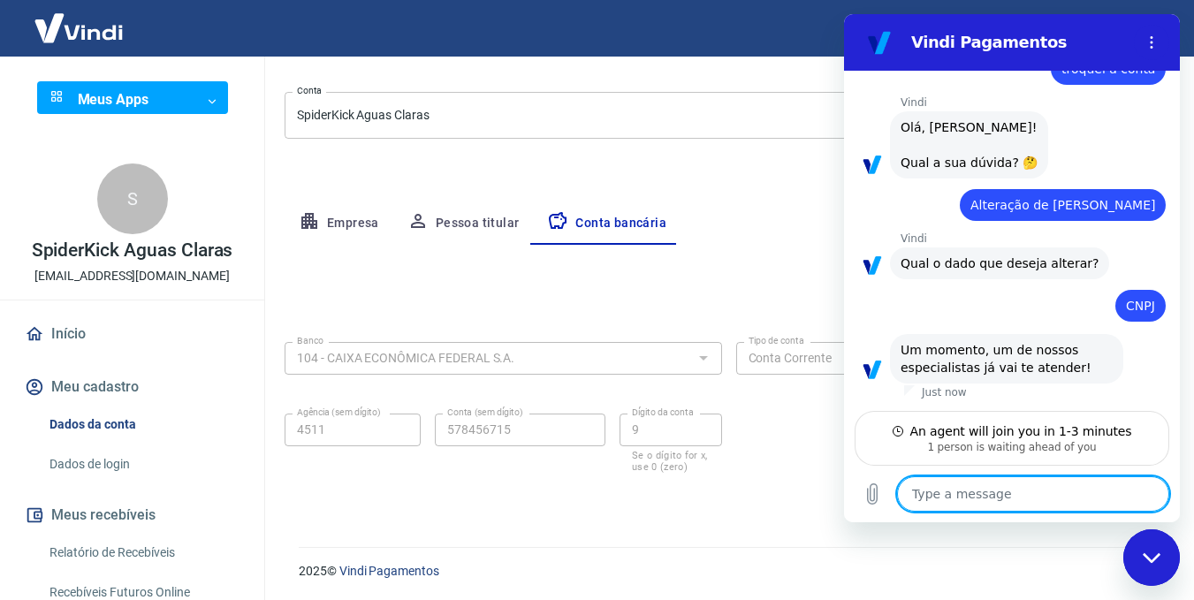
click at [129, 550] on link "Relatório de Recebíveis" at bounding box center [142, 553] width 201 height 36
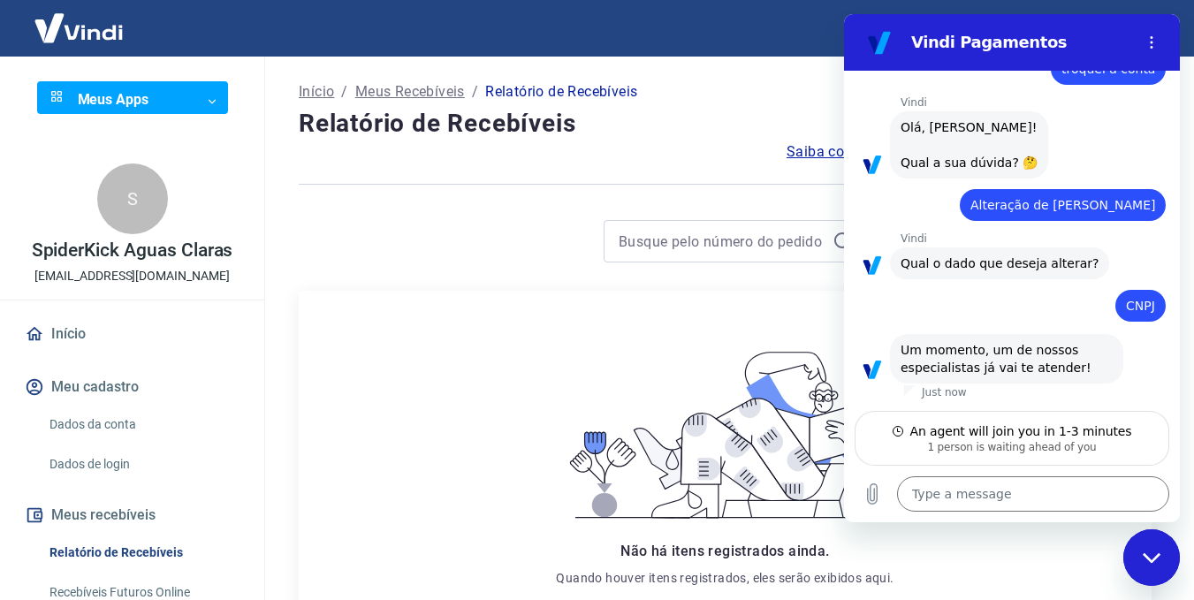
click at [1156, 567] on div "Close messaging window" at bounding box center [1151, 557] width 53 height 53
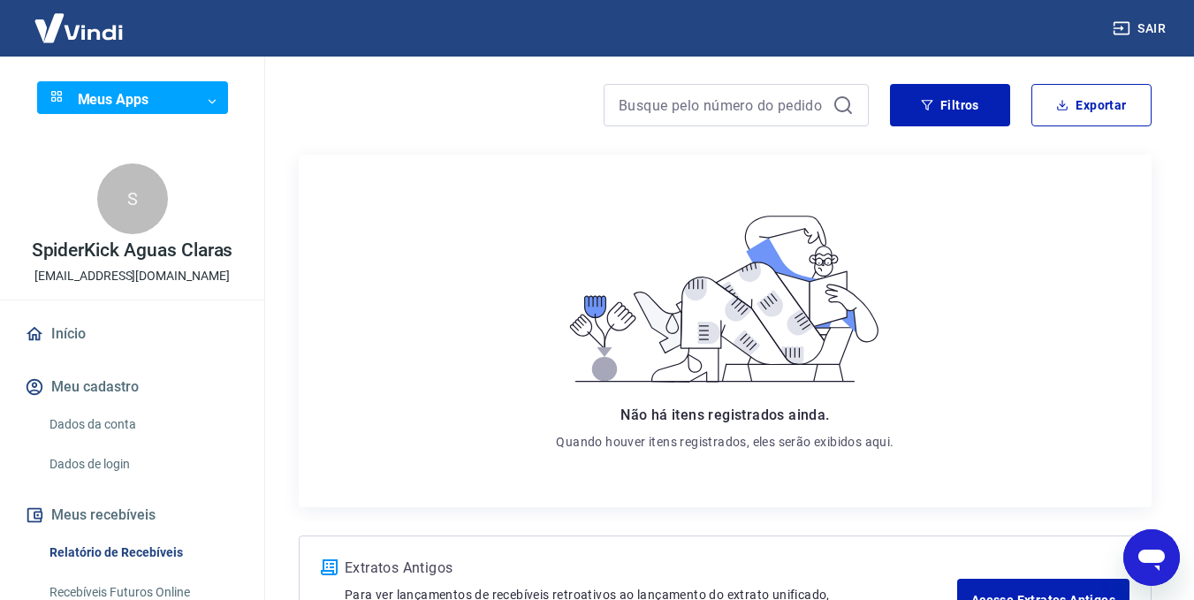
type textarea "x"
click at [196, 92] on body "Sair Meus Apps ​ ​ S SpiderKick Aguas Claras veronica.kanyo@spiderkick.com.br I…" at bounding box center [597, 164] width 1194 height 600
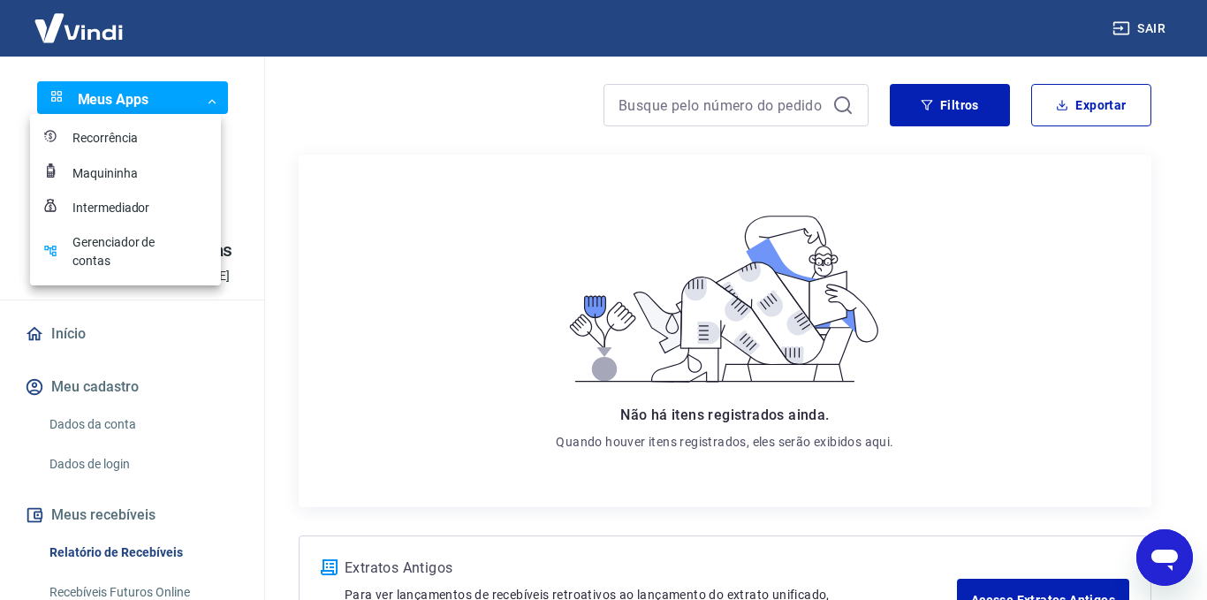
click at [160, 130] on div "Recorrência" at bounding box center [116, 138] width 88 height 19
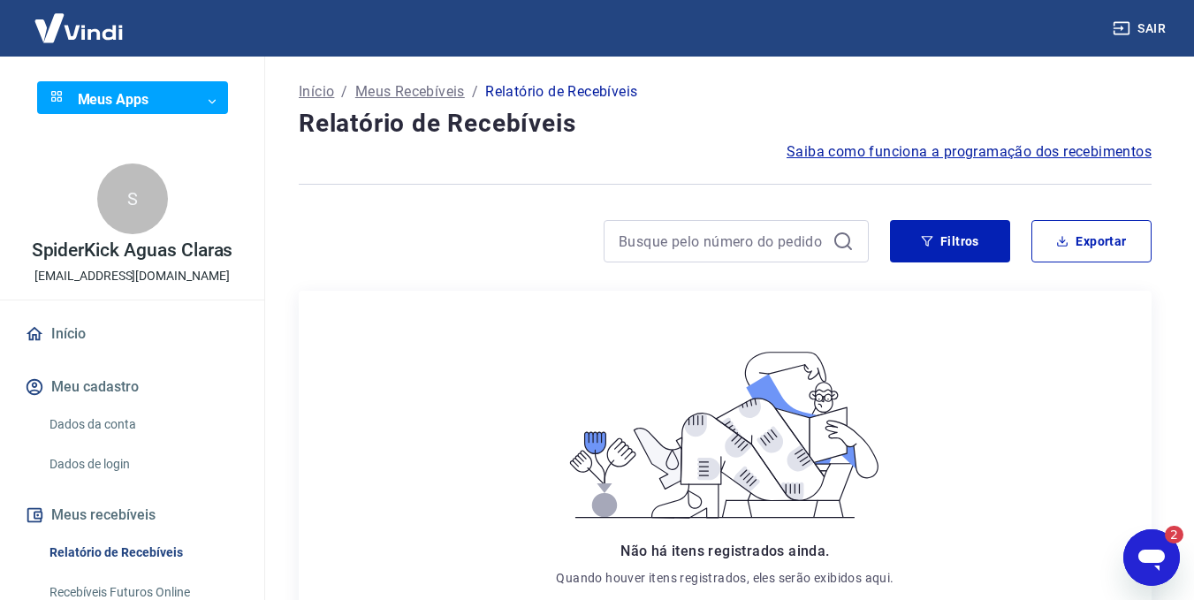
click at [1147, 550] on icon "Open messaging window, 2 unread messages" at bounding box center [1151, 560] width 27 height 21
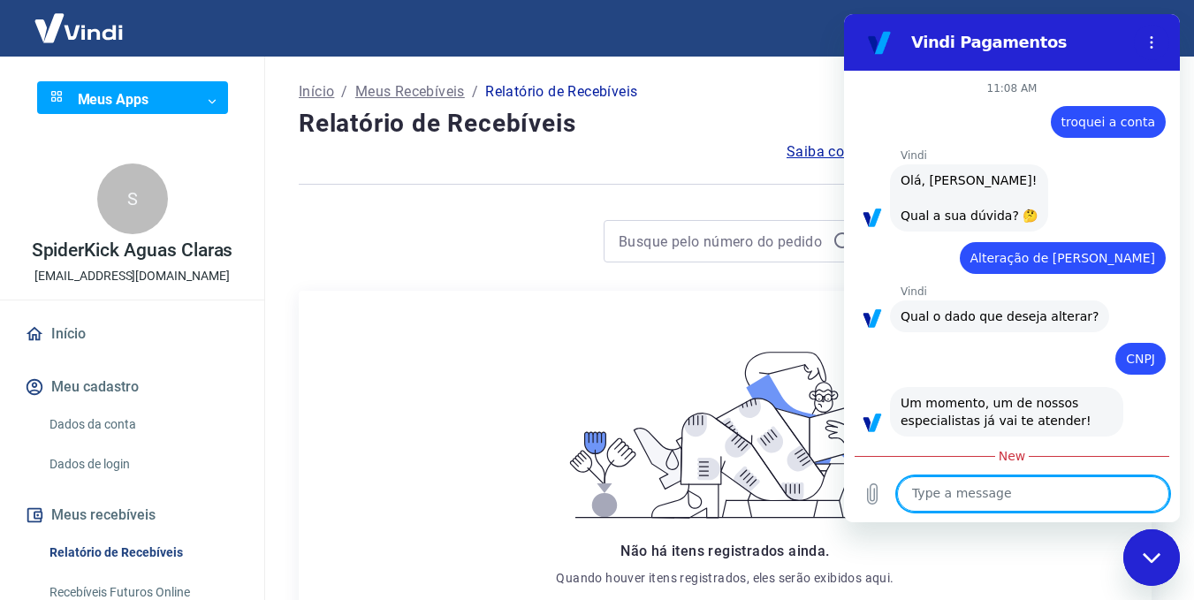
type textarea "x"
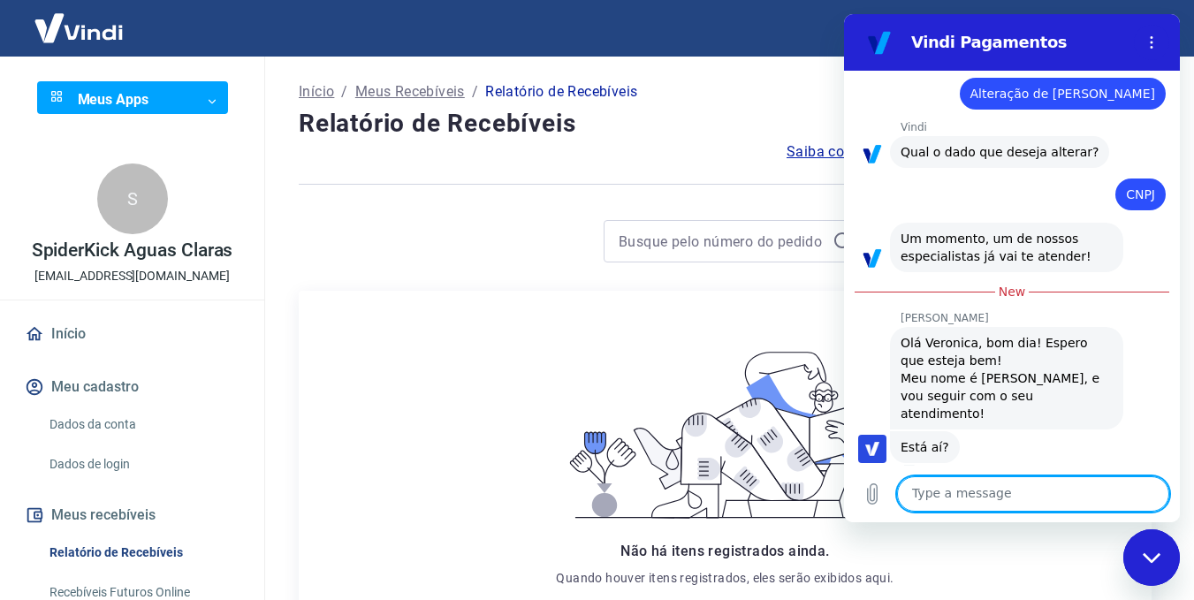
click at [990, 475] on div "Type a message x" at bounding box center [1012, 494] width 336 height 57
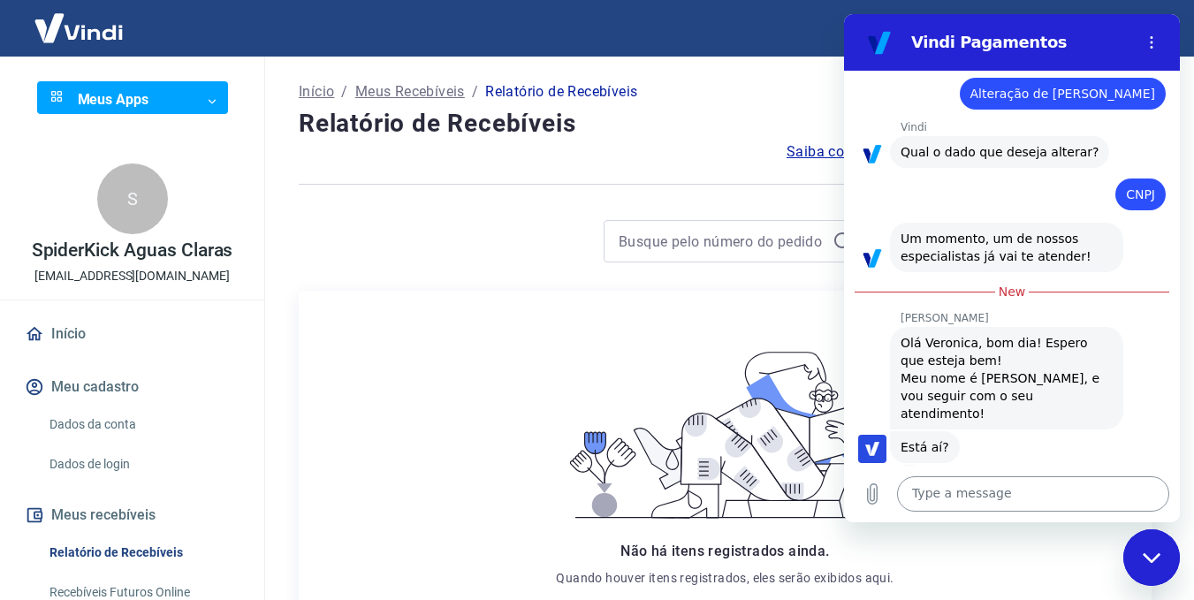
click at [979, 500] on textarea at bounding box center [1033, 493] width 272 height 35
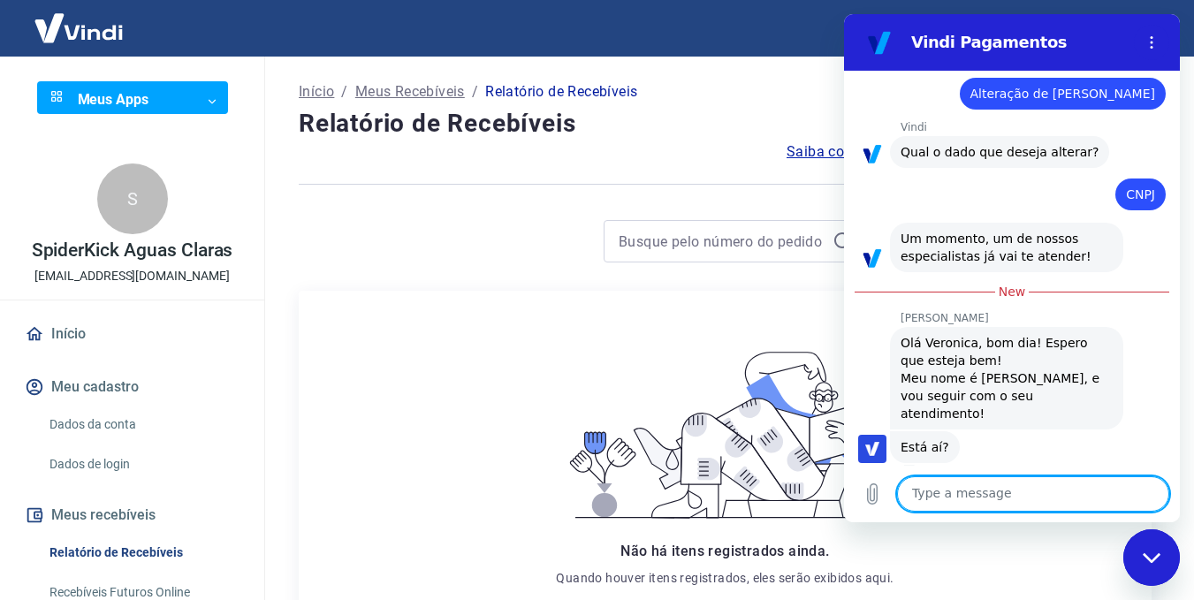
type textarea "s"
type textarea "x"
type textarea "si"
type textarea "x"
type textarea "sim"
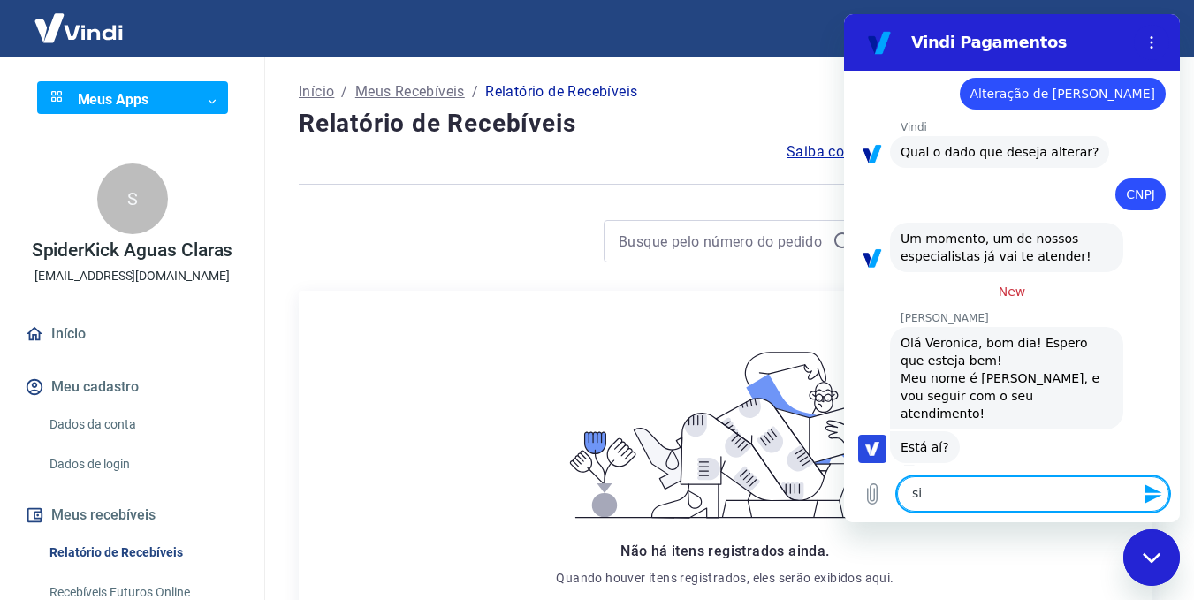
type textarea "x"
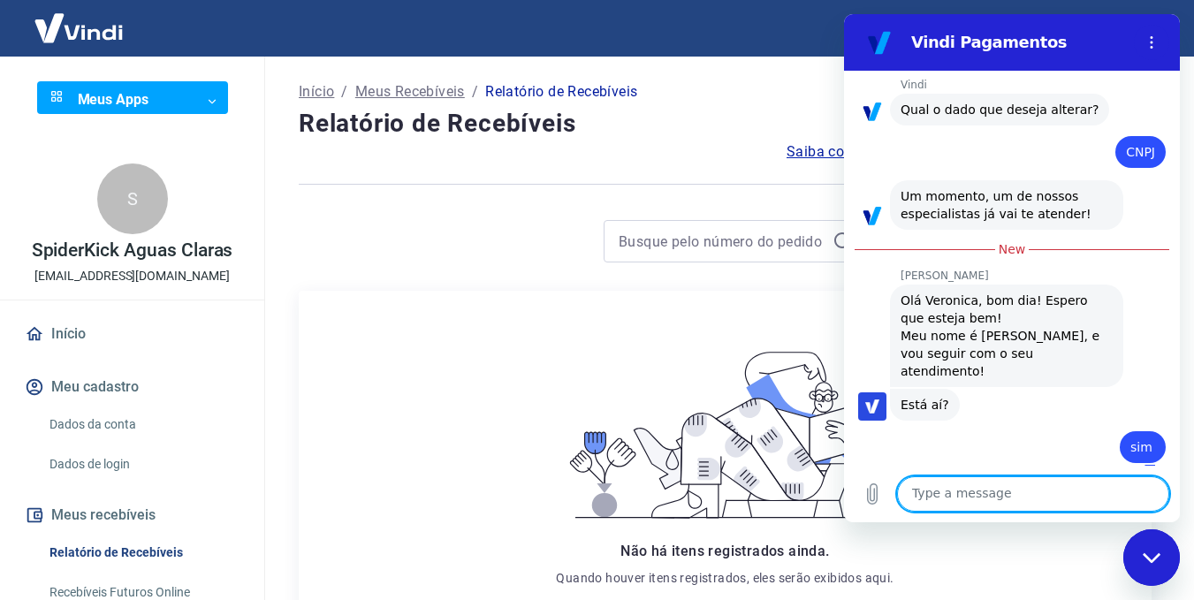
type textarea "x"
click at [1029, 496] on textarea at bounding box center [1033, 493] width 272 height 35
type textarea "e"
type textarea "x"
type textarea "eu"
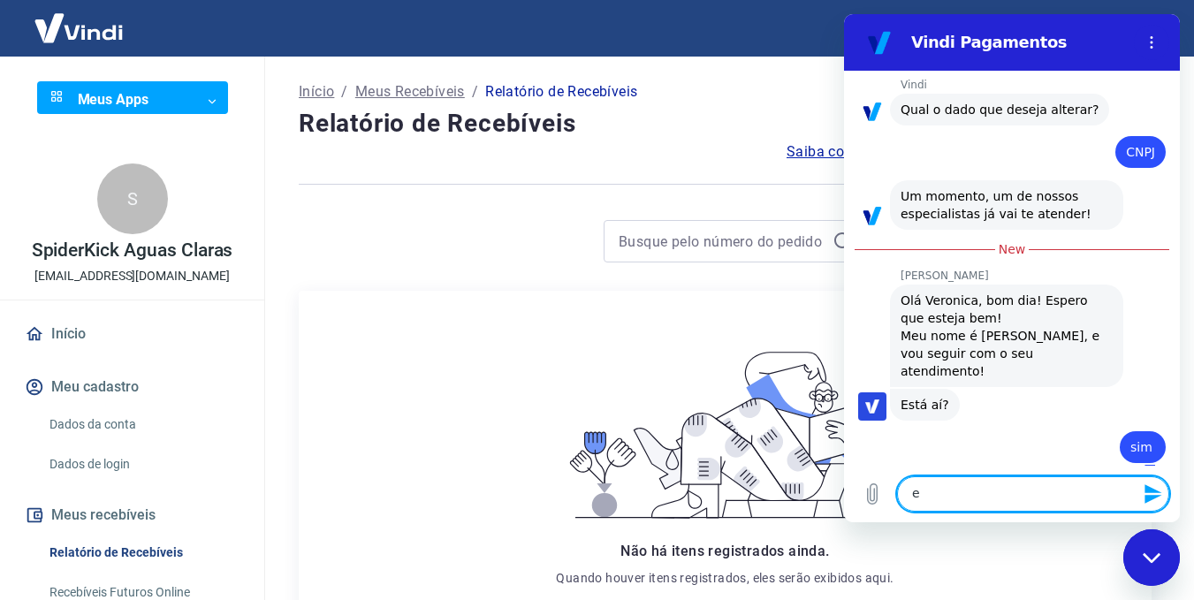
type textarea "x"
type textarea "eu"
type textarea "x"
type textarea "eu m"
type textarea "x"
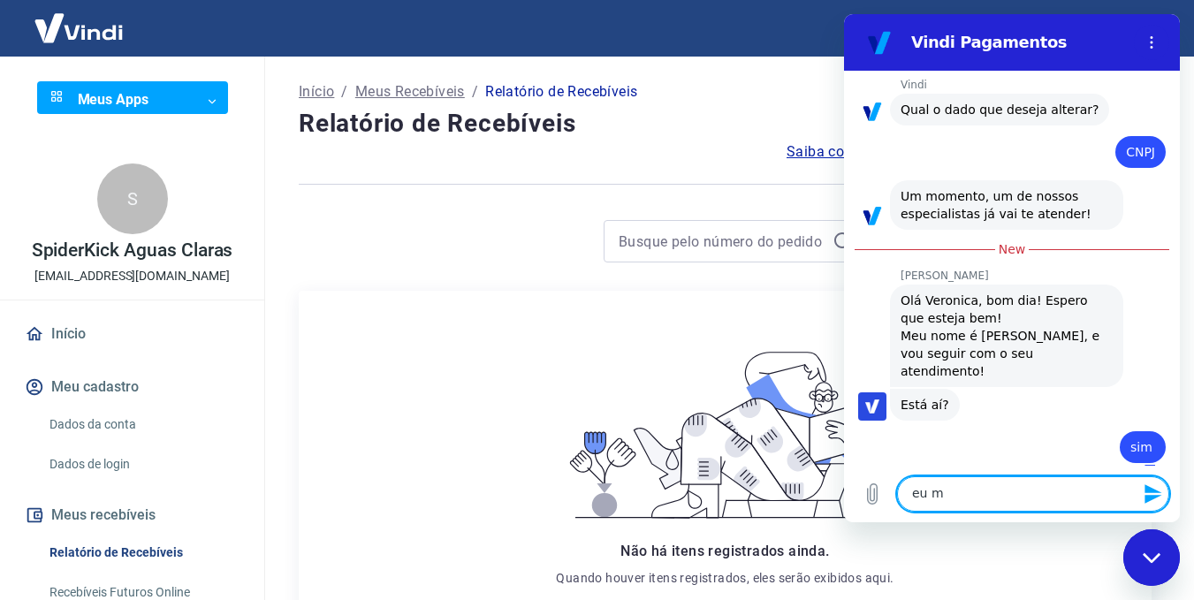
type textarea "eu mu"
type textarea "x"
type textarea "eu mud"
type textarea "x"
type textarea "eu mude"
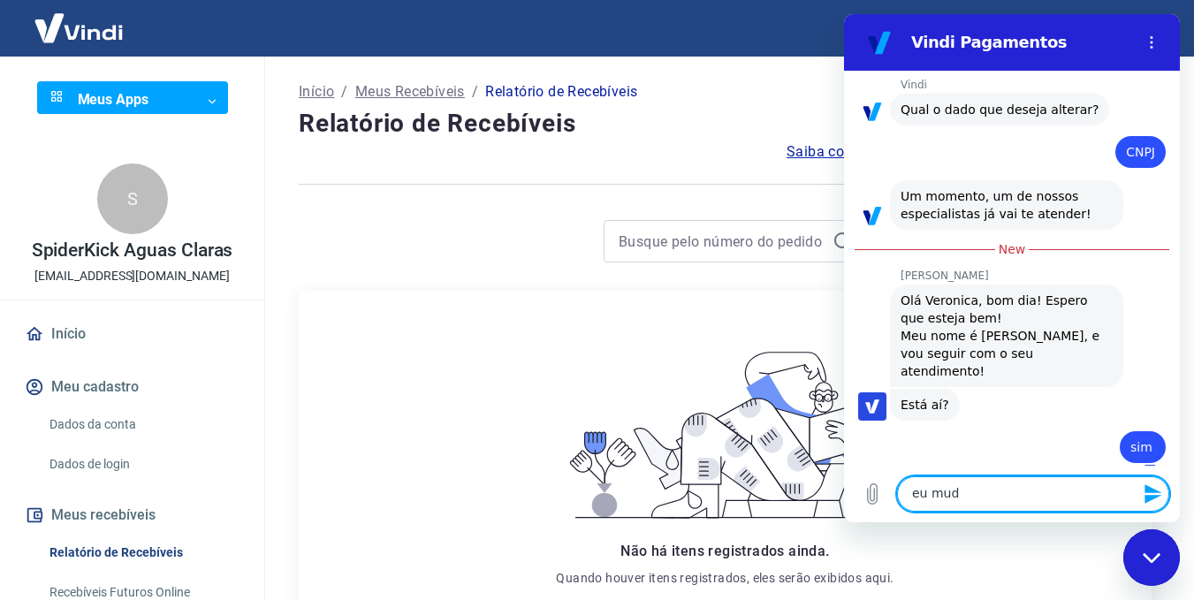
type textarea "x"
type textarea "eu mudei"
type textarea "x"
type textarea "eu mudei"
type textarea "x"
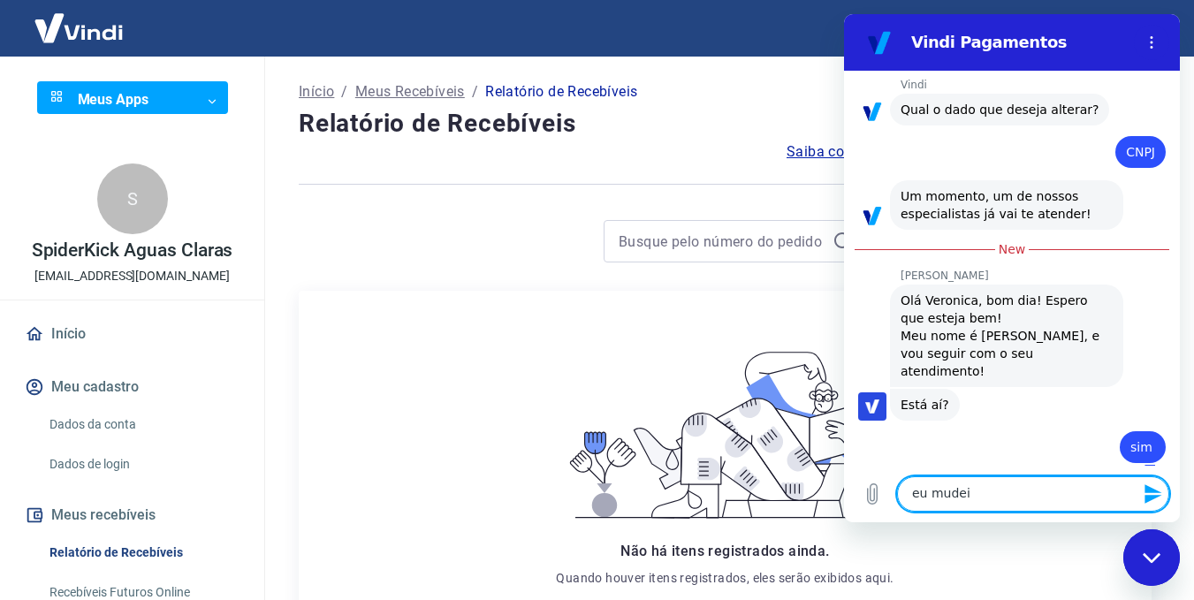
type textarea "eu mudei a"
type textarea "x"
type textarea "eu mudei a"
type textarea "x"
type textarea "eu mudei a c"
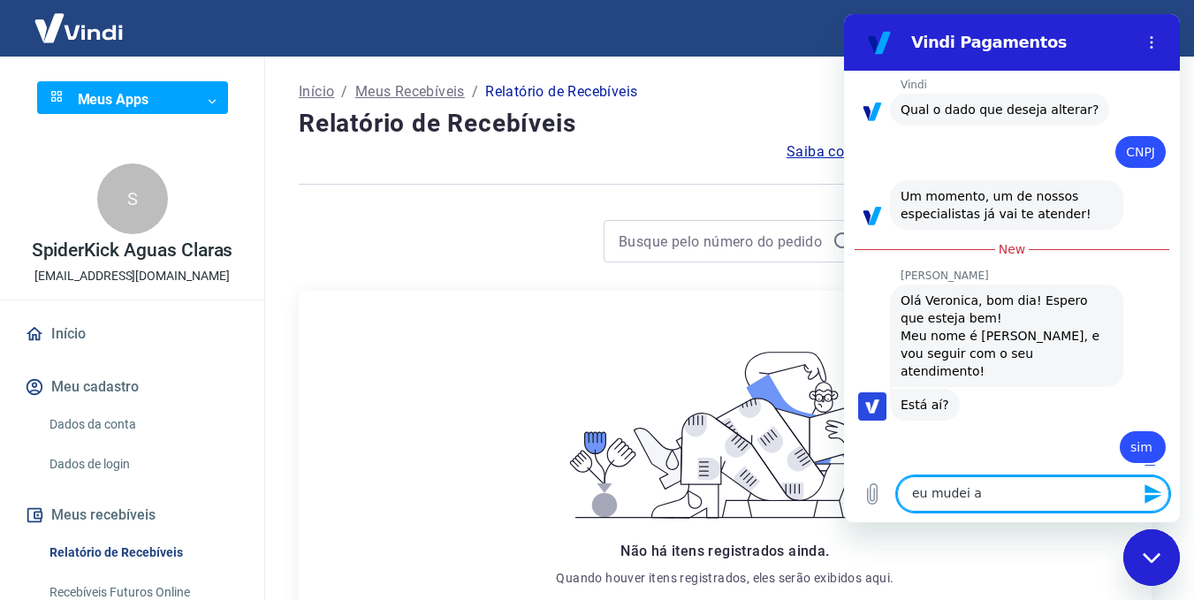
type textarea "x"
type textarea "eu mudei a co"
type textarea "x"
type textarea "eu mudei a con"
type textarea "x"
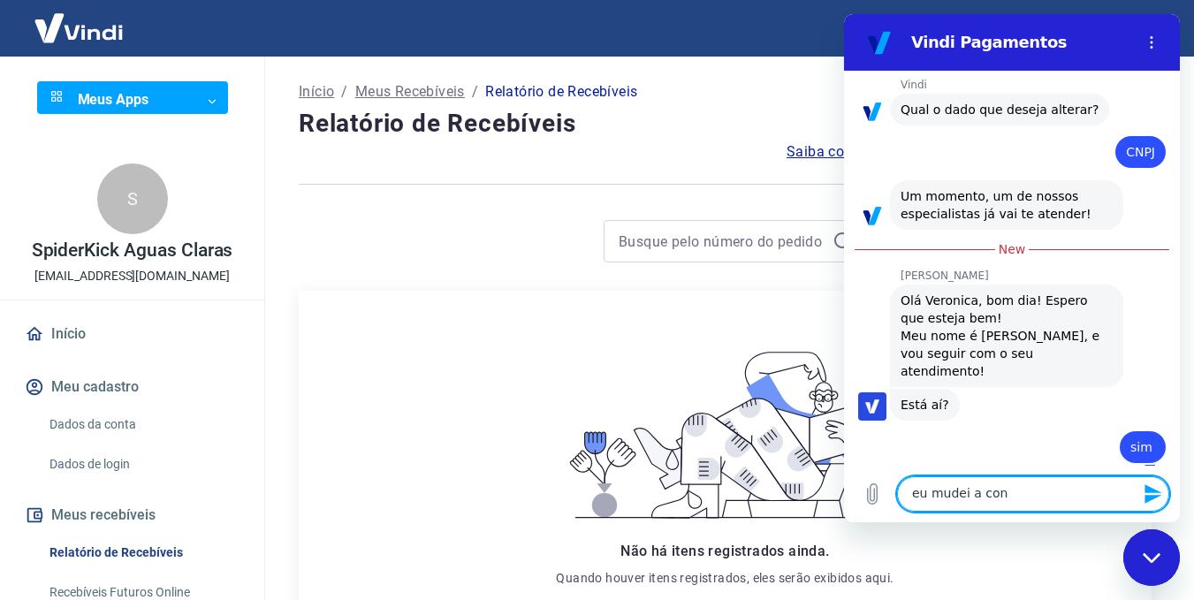
type textarea "eu mudei a cont"
type textarea "x"
type textarea "eu mudei a conta"
type textarea "x"
type textarea "eu mudei a conta"
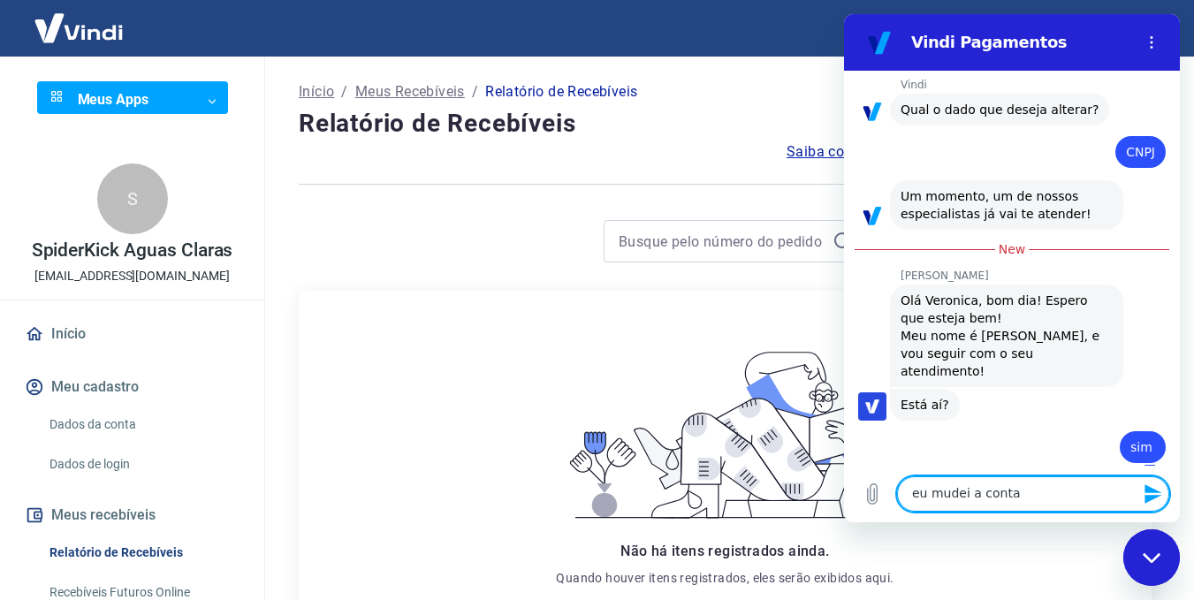
type textarea "x"
type textarea "eu mudei a conta b"
type textarea "x"
type textarea "eu mudei a conta ba"
type textarea "x"
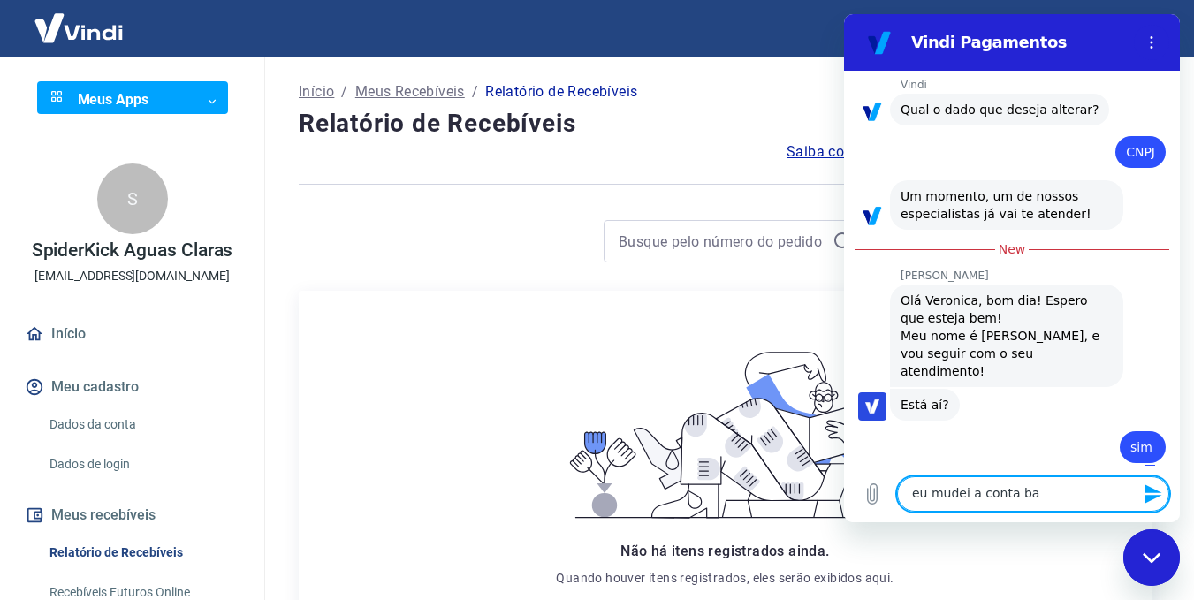
type textarea "eu mudei a conta ban"
type textarea "x"
type textarea "eu mudei a conta banc"
type textarea "x"
type textarea "eu mudei a conta banca"
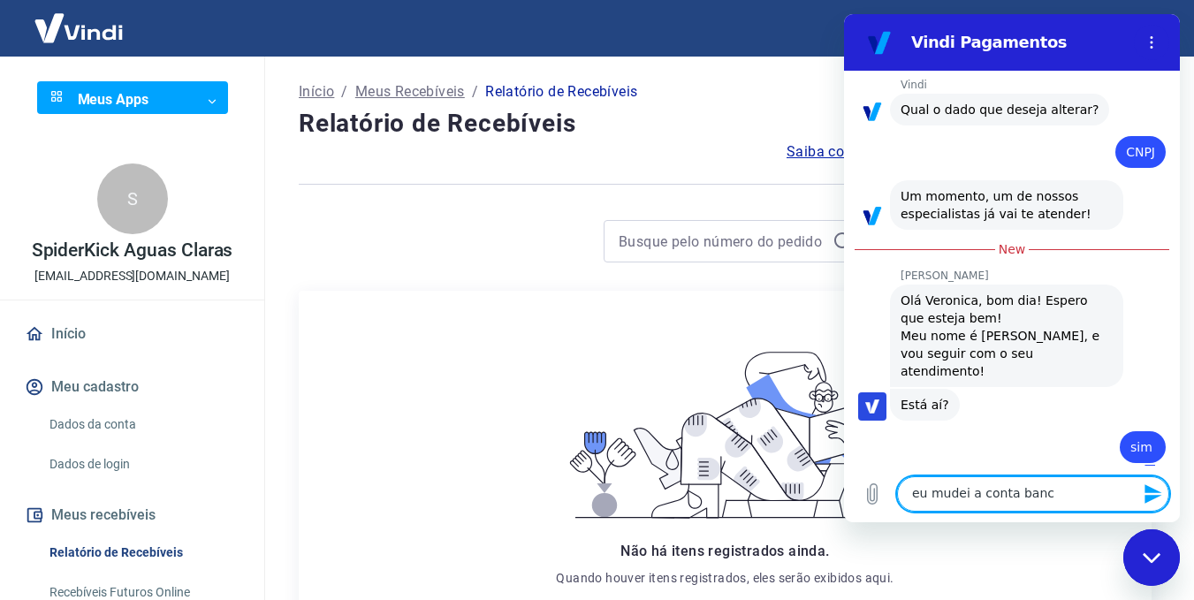
type textarea "x"
type textarea "eu mudei a conta bancar"
type textarea "x"
type textarea "eu mudei a conta bancari"
type textarea "x"
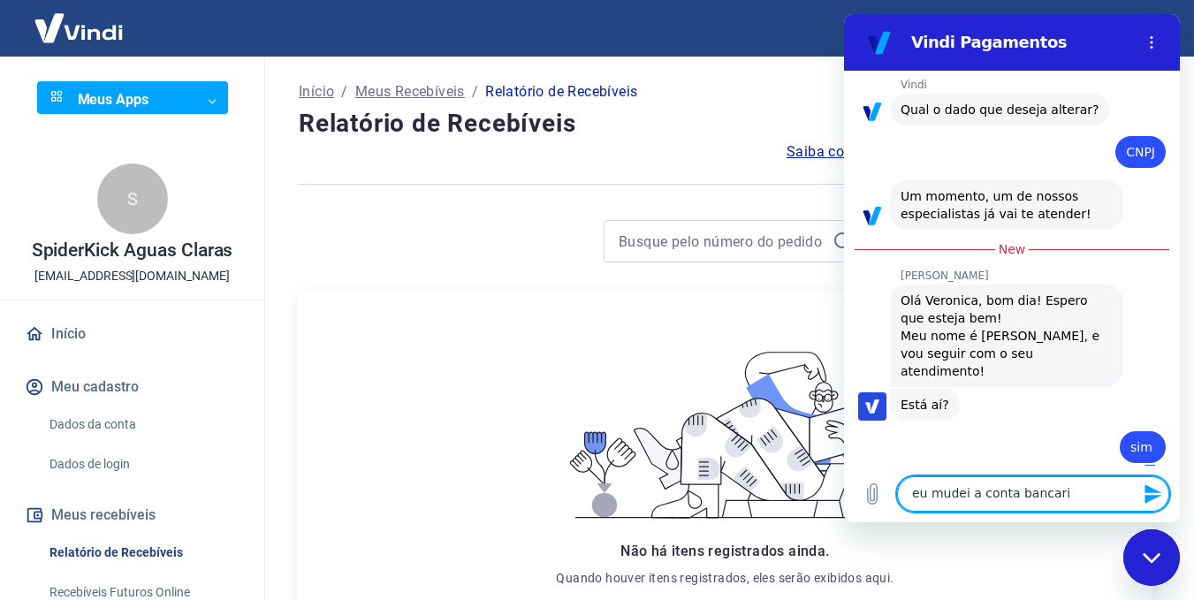
type textarea "eu mudei a conta bancaria"
type textarea "x"
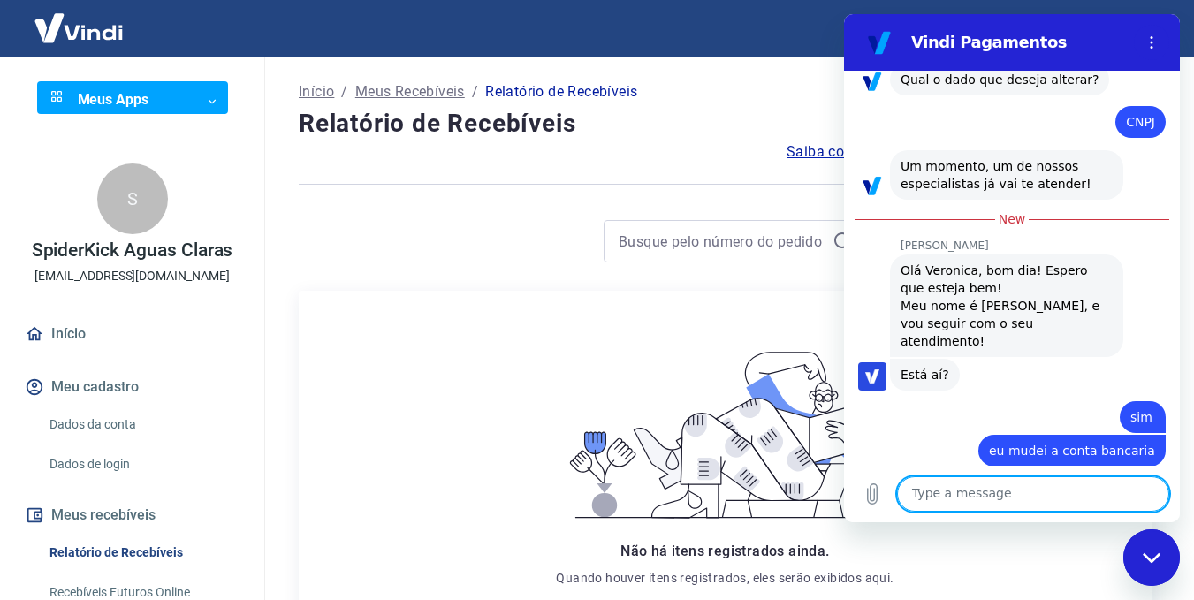
type textarea "q"
type textarea "x"
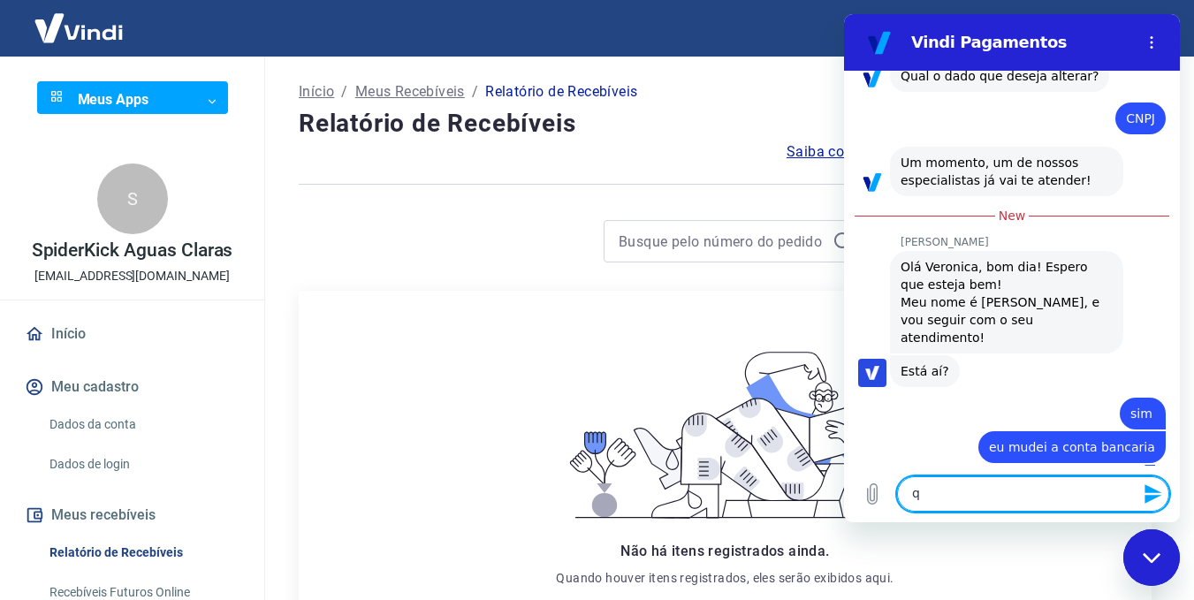
type textarea "qu"
type textarea "x"
type textarea "qua"
type textarea "x"
type textarea "quan"
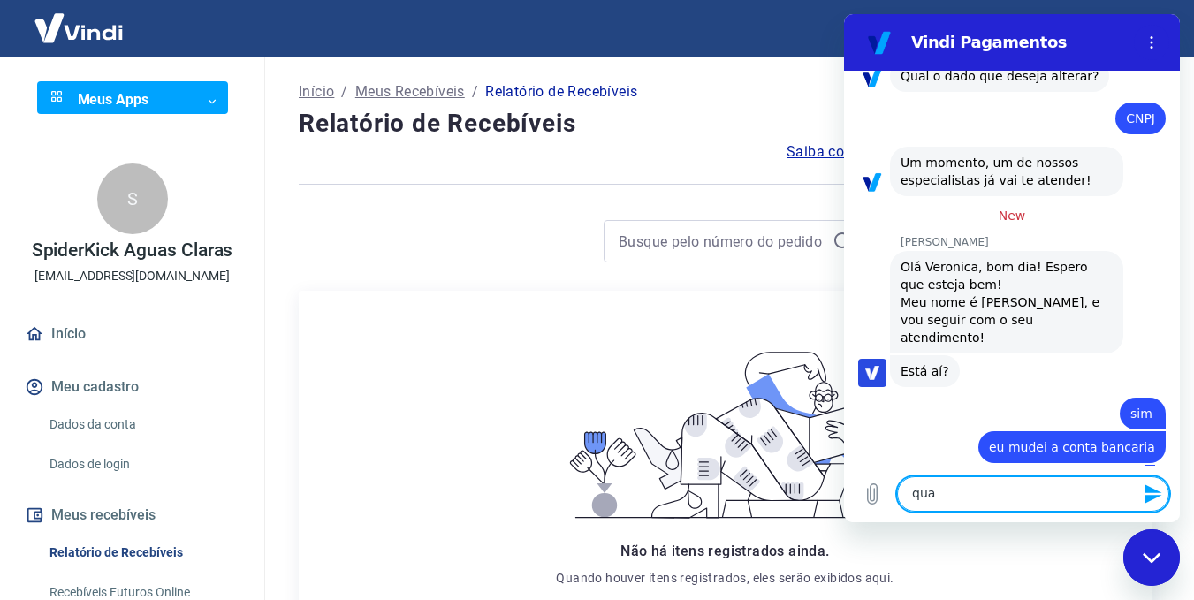
type textarea "x"
type textarea "quand"
type textarea "x"
type textarea "quando"
type textarea "x"
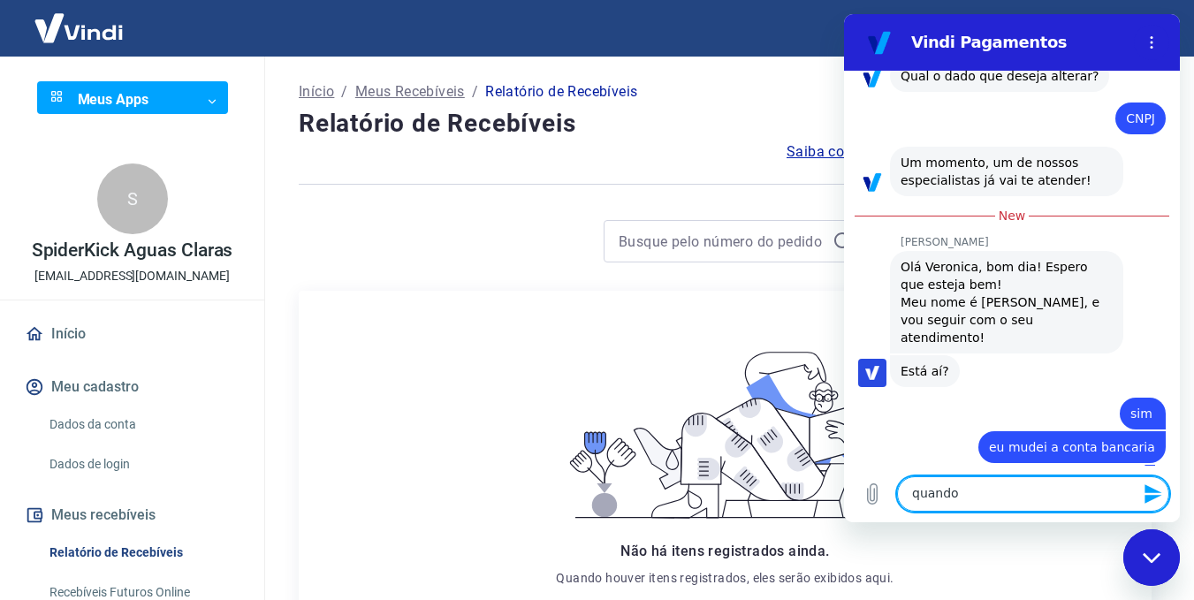
type textarea "quando"
type textarea "x"
type textarea "quando c"
type textarea "x"
type textarea "quando co"
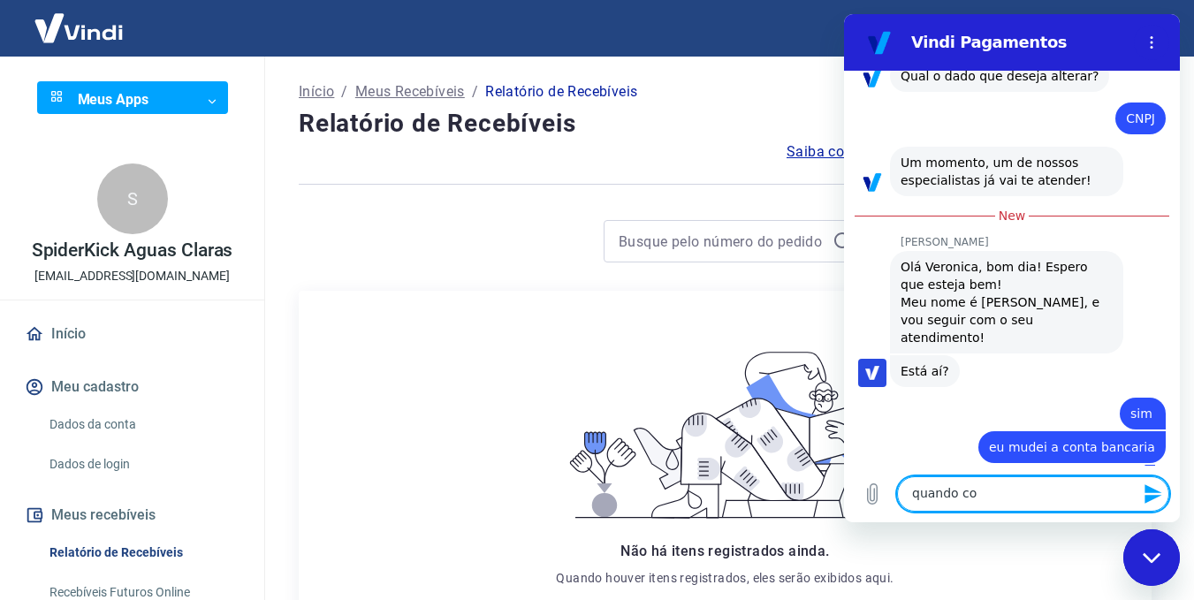
type textarea "x"
type textarea "quando com"
type textarea "x"
type textarea "quando come"
type textarea "x"
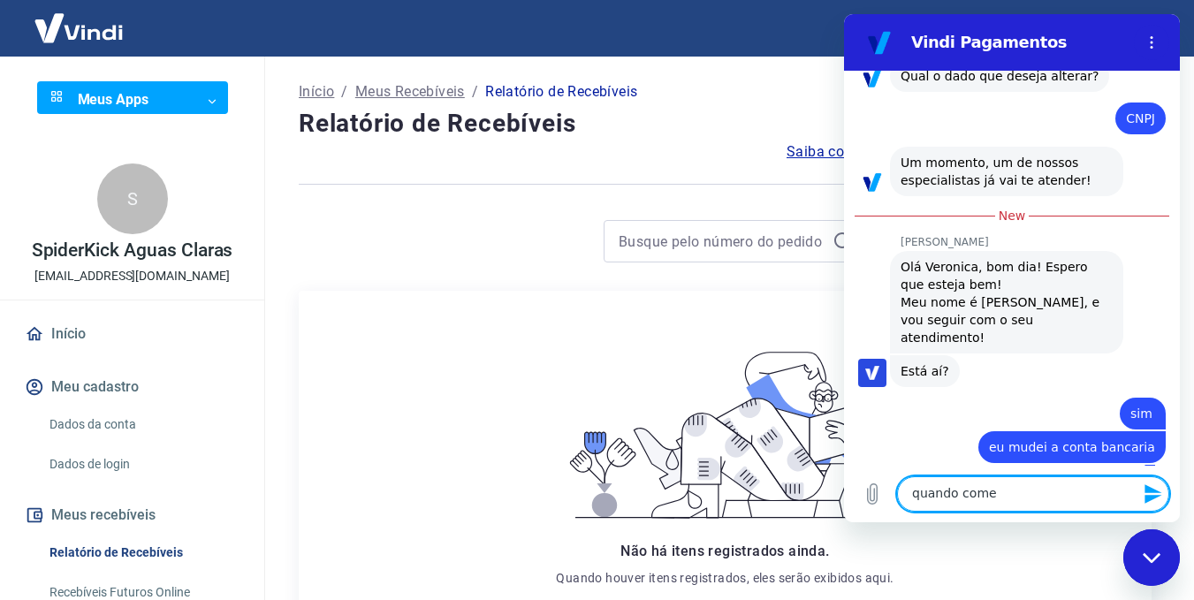
type textarea "quando começ"
type textarea "x"
type textarea "quando começo"
type textarea "x"
type textarea "quando começo"
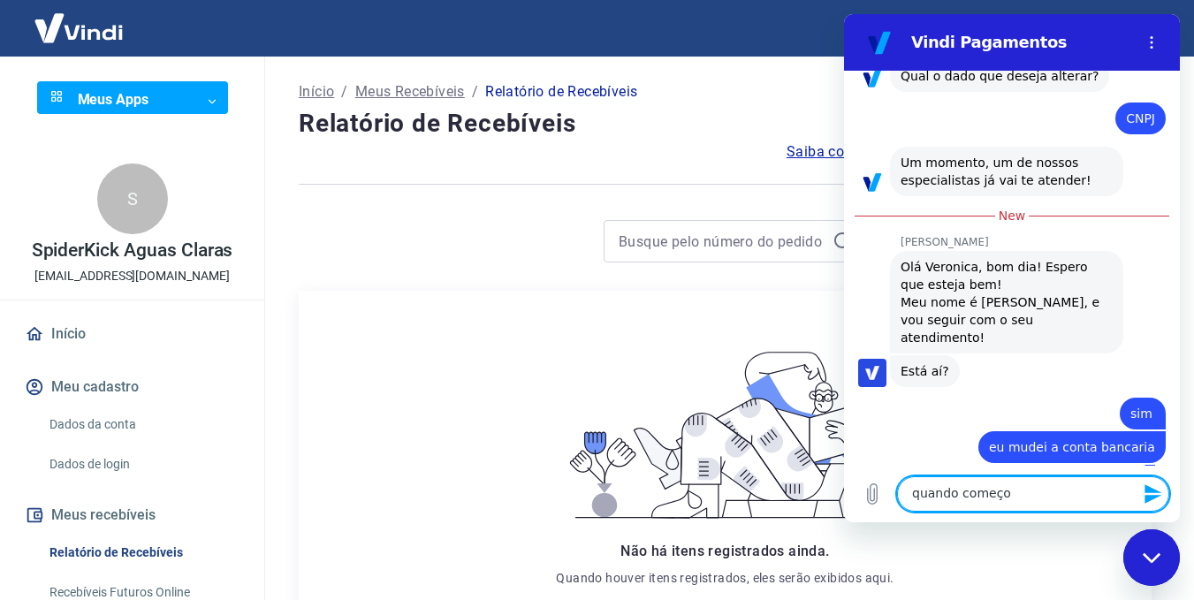
type textarea "x"
type textarea "quando começo a"
type textarea "x"
type textarea "quando começo a"
type textarea "x"
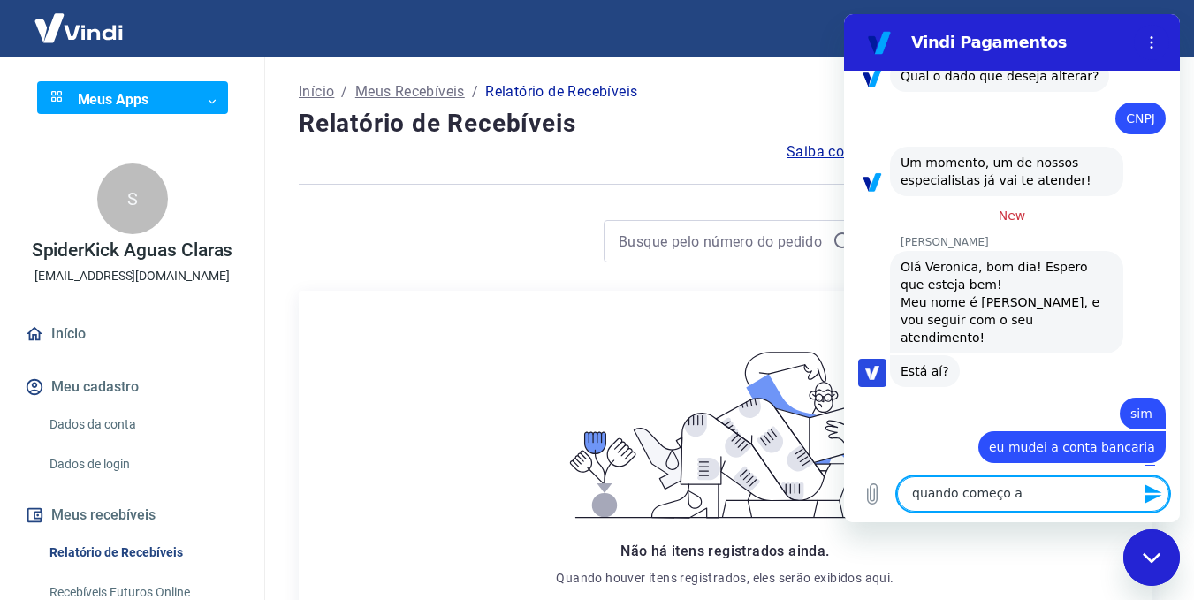
type textarea "quando começo a r"
type textarea "x"
type textarea "quando começo a re"
type textarea "x"
type textarea "quando começo a rec"
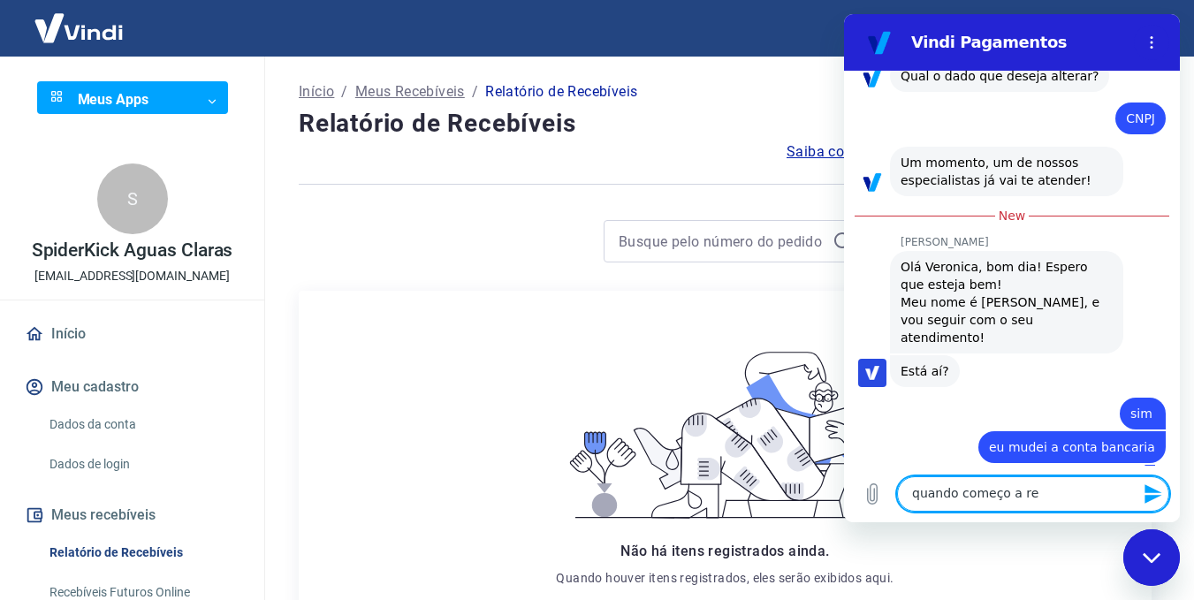
type textarea "x"
type textarea "quando começo a rece"
type textarea "x"
type textarea "quando começo a receb"
type textarea "x"
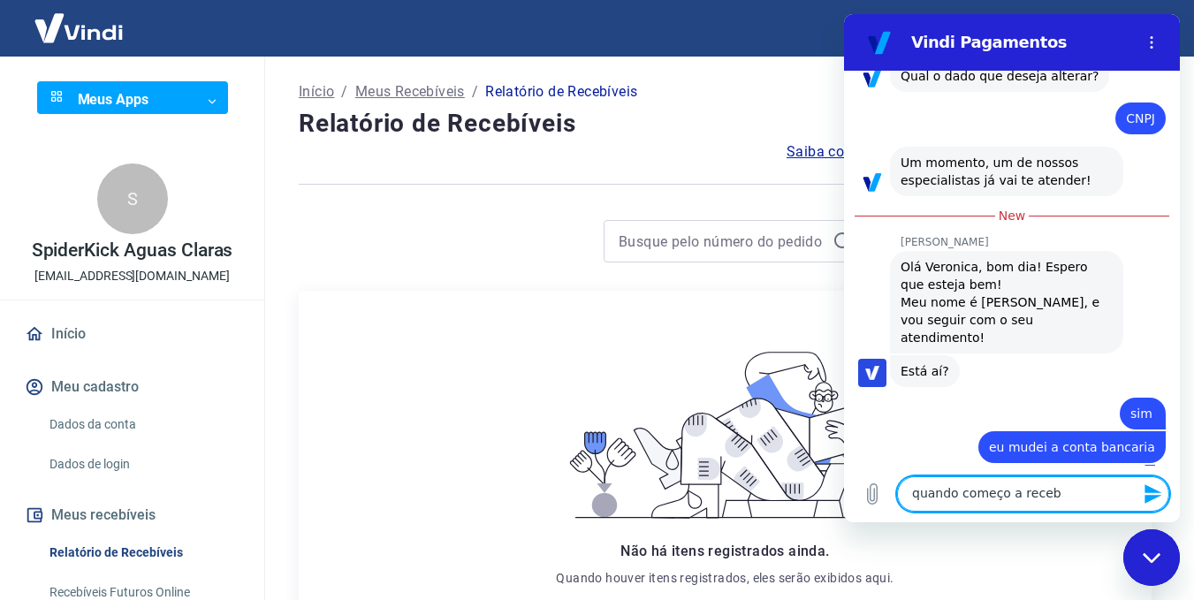
type textarea "quando começo a recebe"
type textarea "x"
type textarea "quando começo a receber"
type textarea "x"
type textarea "quando começo a receber"
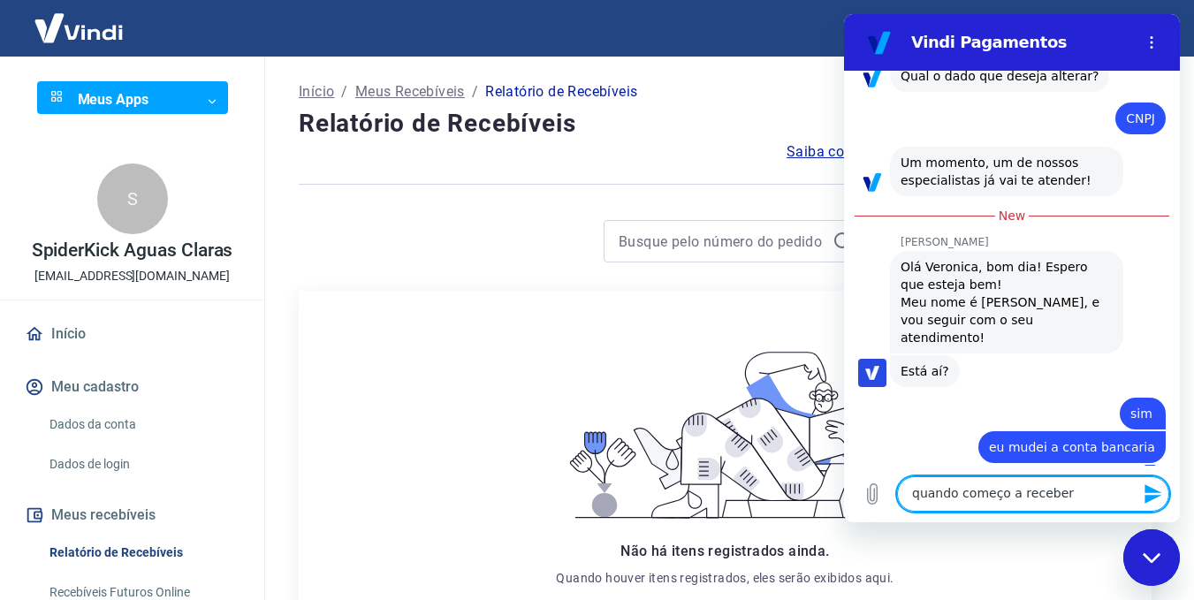
type textarea "x"
type textarea "quando começo a receber p"
type textarea "x"
type textarea "quando começo a receber po"
type textarea "x"
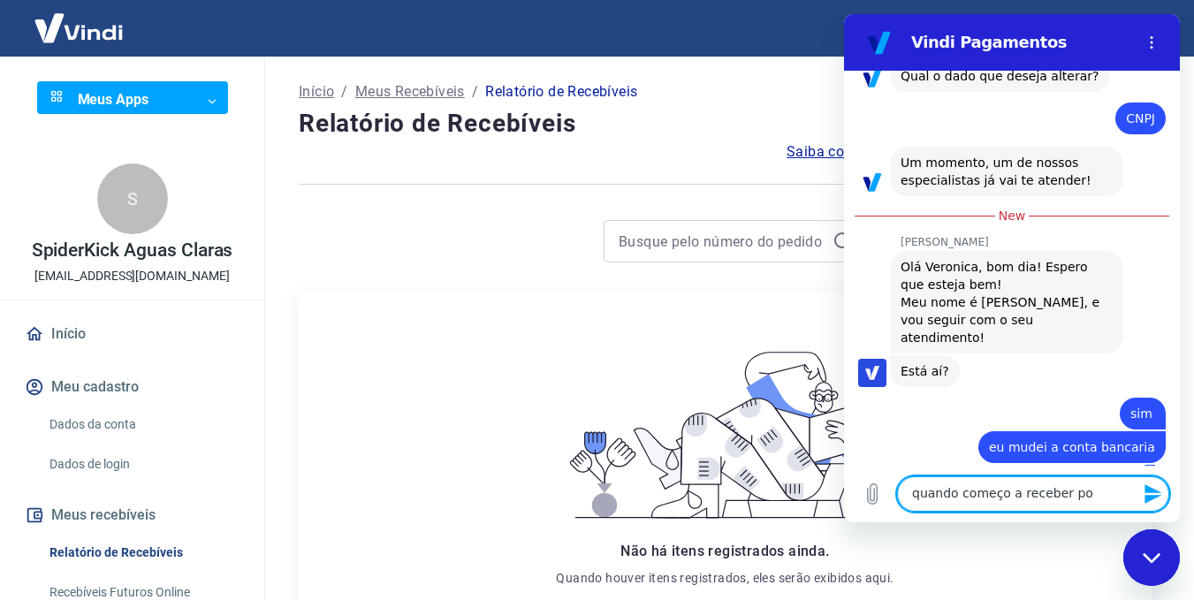
type textarea "quando começo a receber por"
type textarea "x"
type textarea "quando começo a receber por"
type textarea "x"
type textarea "quando começo a receber por l"
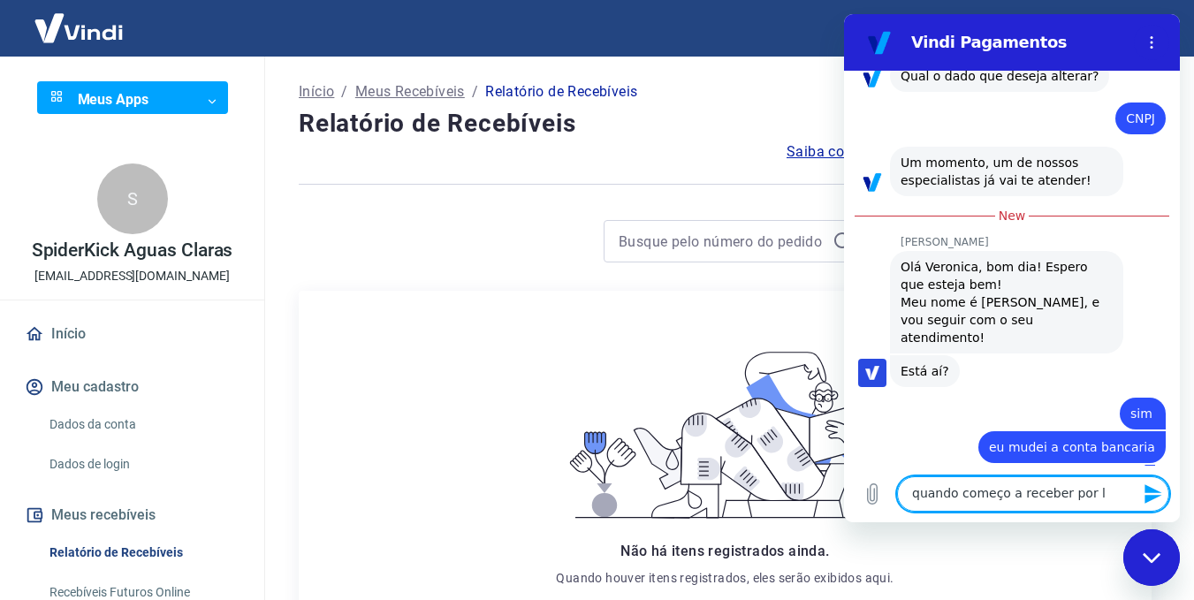
type textarea "x"
type textarea "quando começo a receber por la"
type textarea "x"
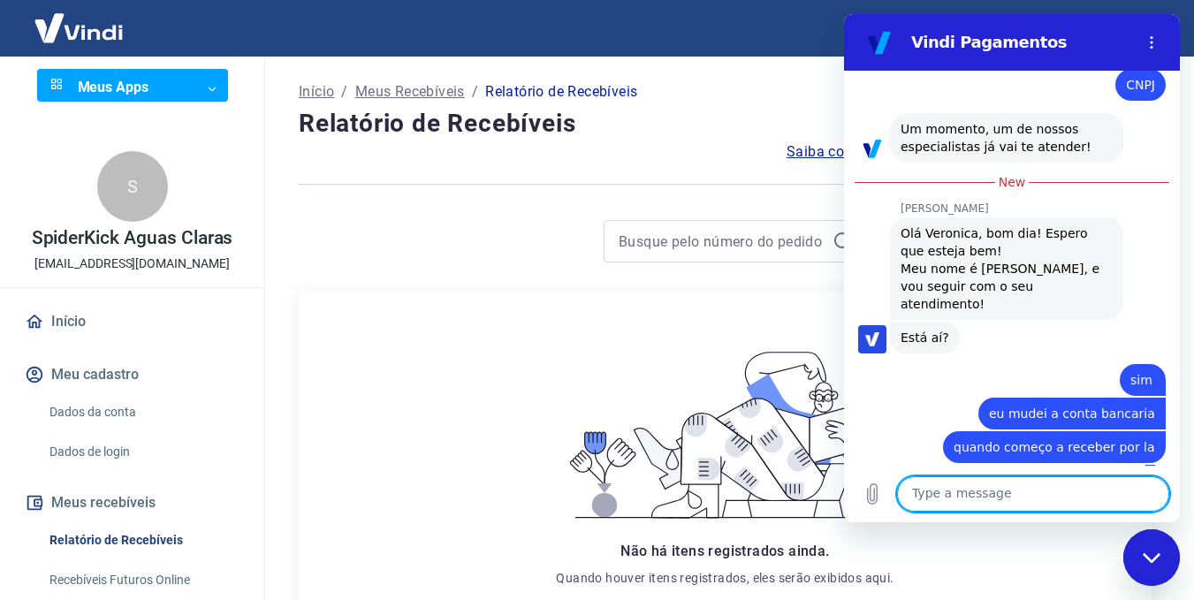
scroll to position [0, 0]
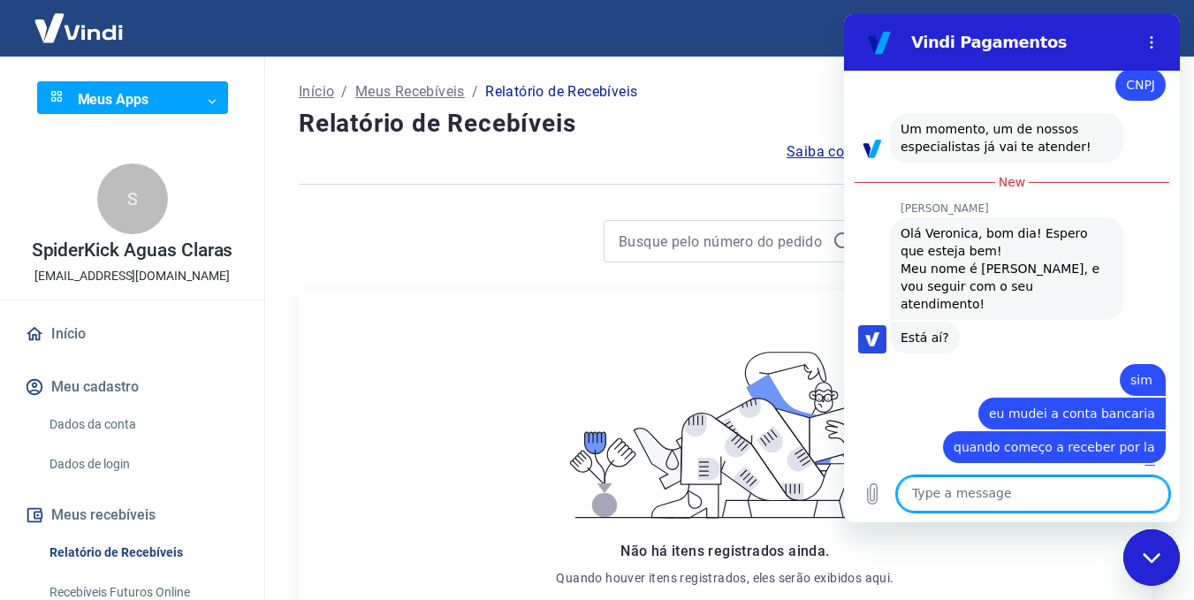
click at [193, 105] on body "Sair Meus Apps ​ ​ S SpiderKick Aguas Claras veronica.kanyo@spiderkick.com.br I…" at bounding box center [597, 300] width 1194 height 600
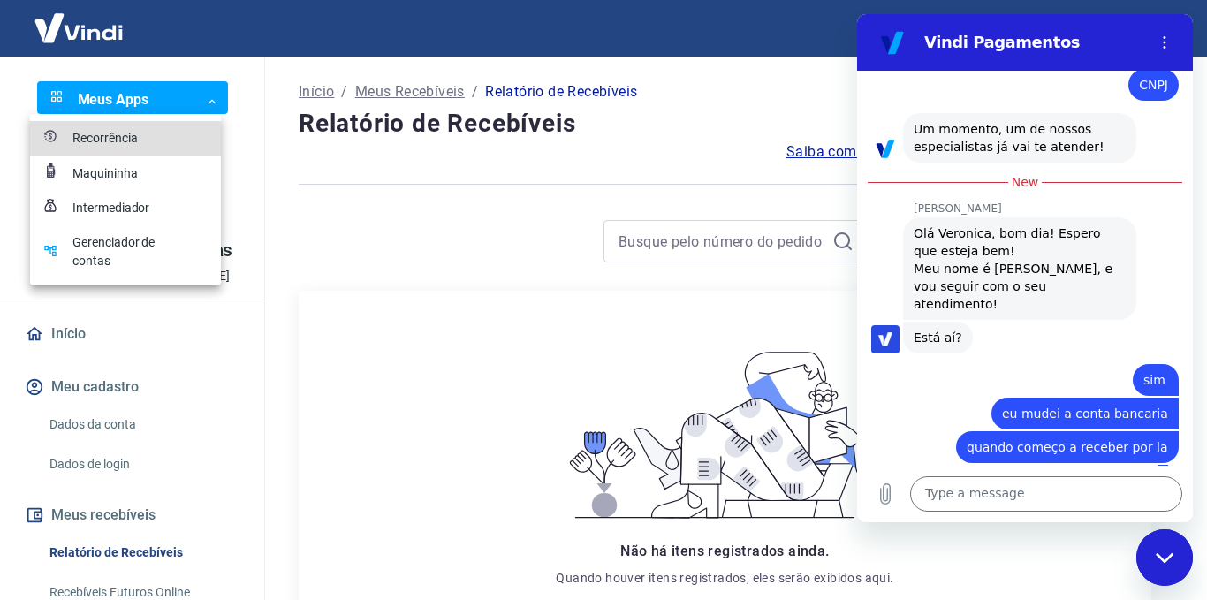
click at [147, 134] on div "Recorrência" at bounding box center [116, 138] width 88 height 19
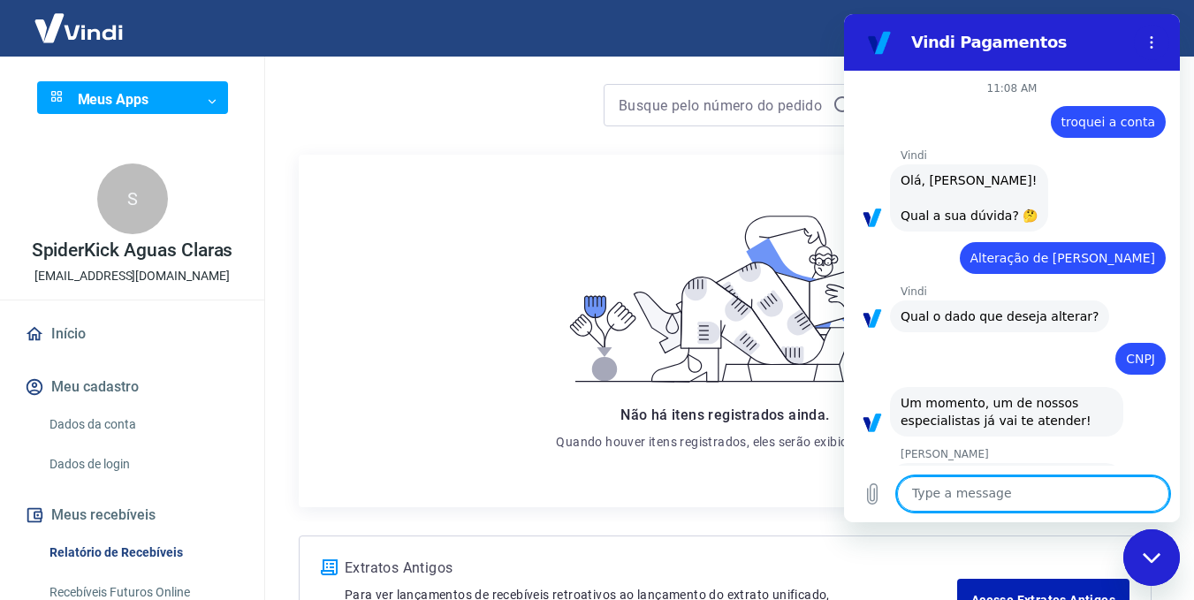
scroll to position [246, 0]
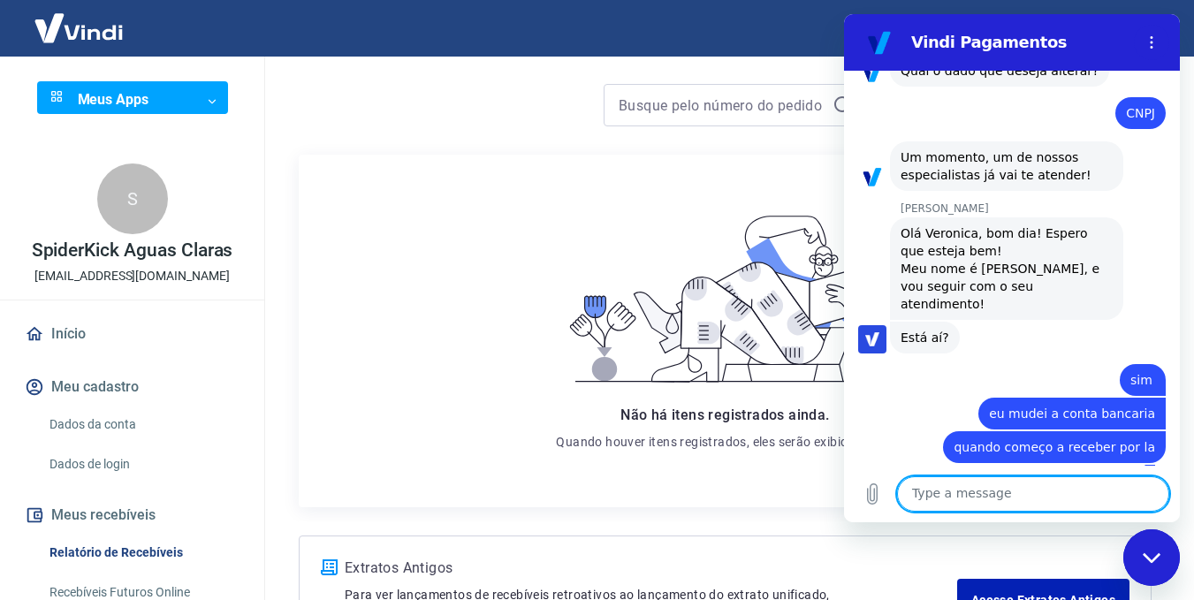
click at [1010, 492] on textarea at bounding box center [1033, 493] width 272 height 35
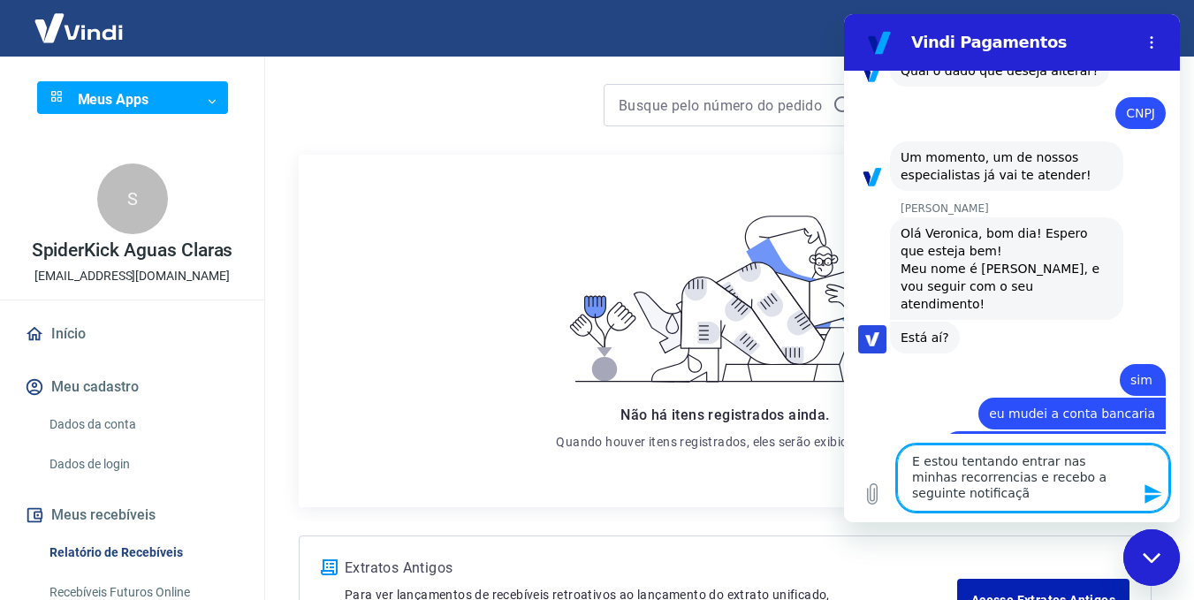
type textarea "E estou tentando entrar nas minhas recorrencias e recebo a seguinte notificação"
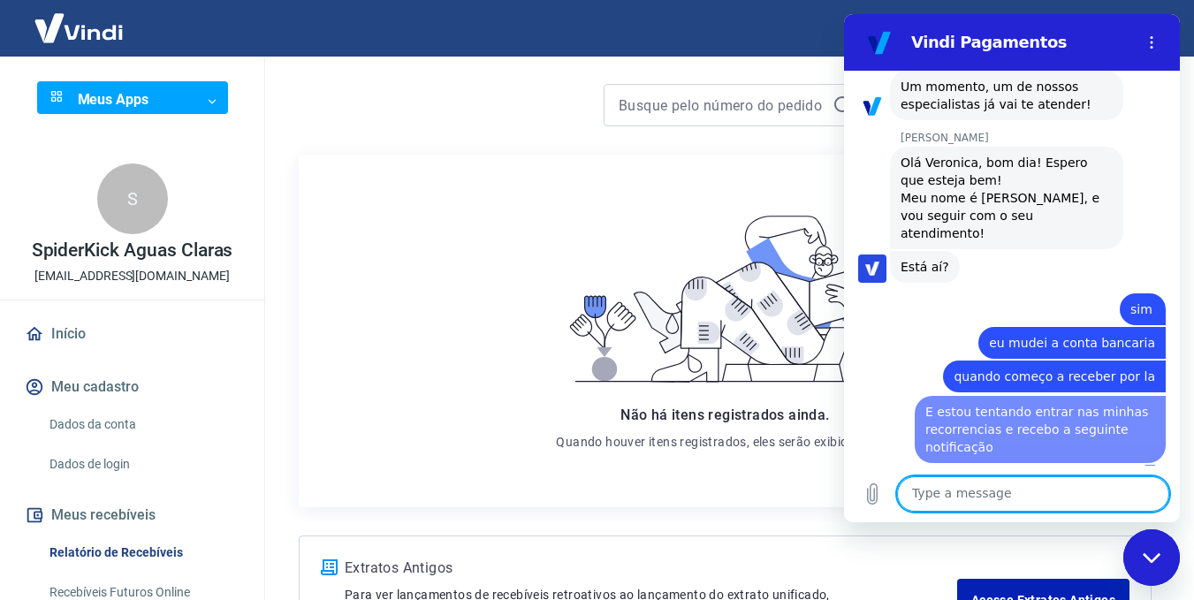
scroll to position [315, 0]
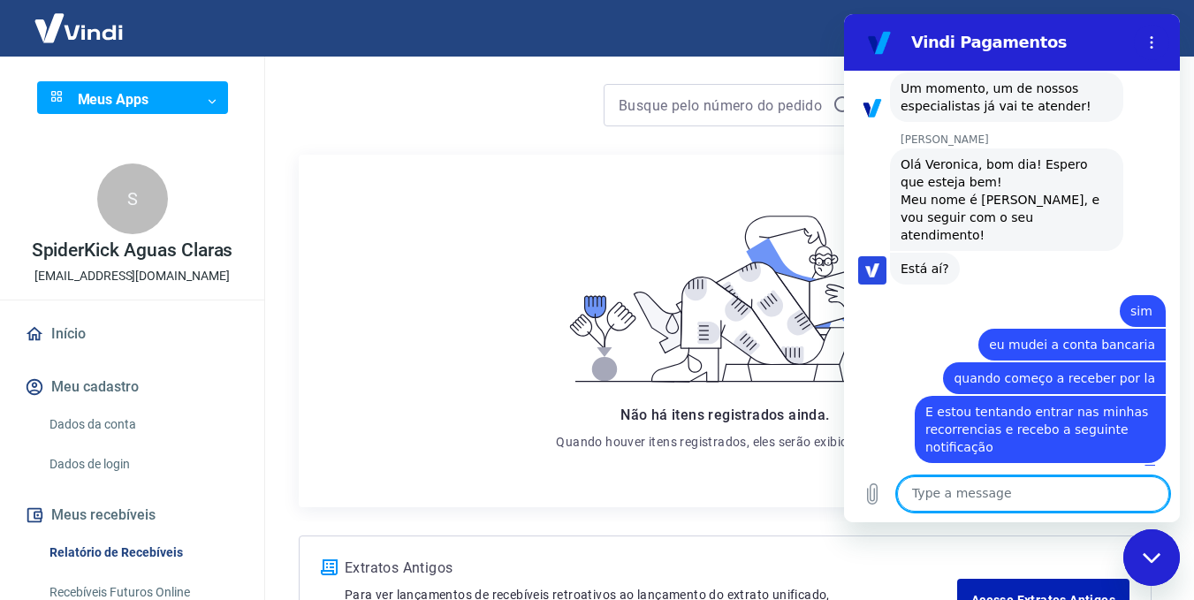
type textarea "Este acesso foi desativado por inatividade Por favor entre em contato com o adm…"
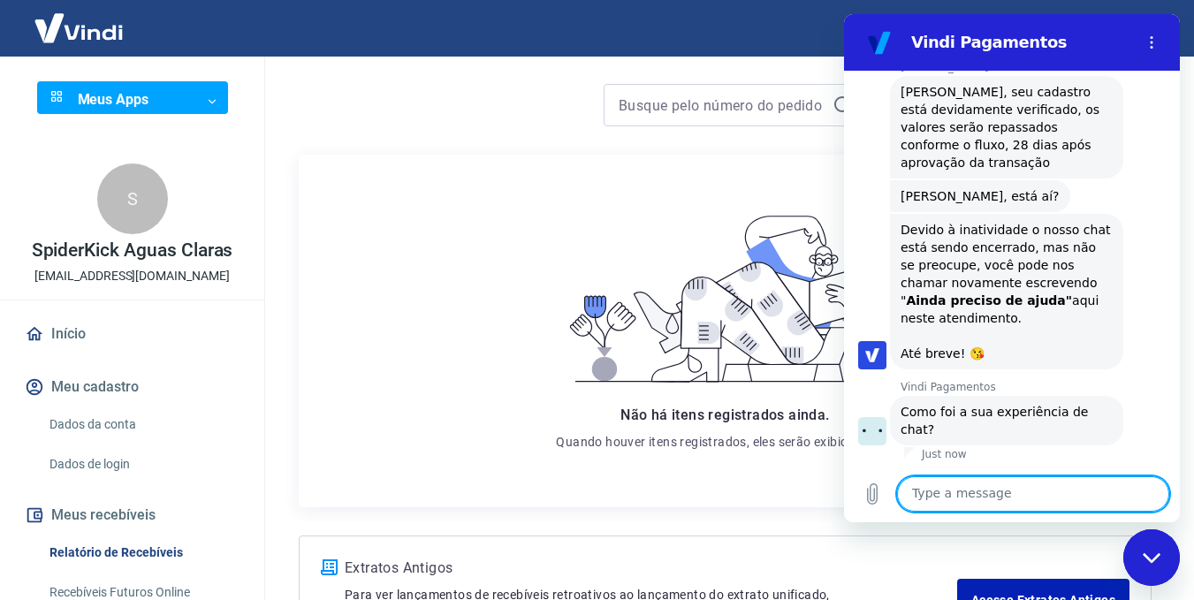
scroll to position [838, 0]
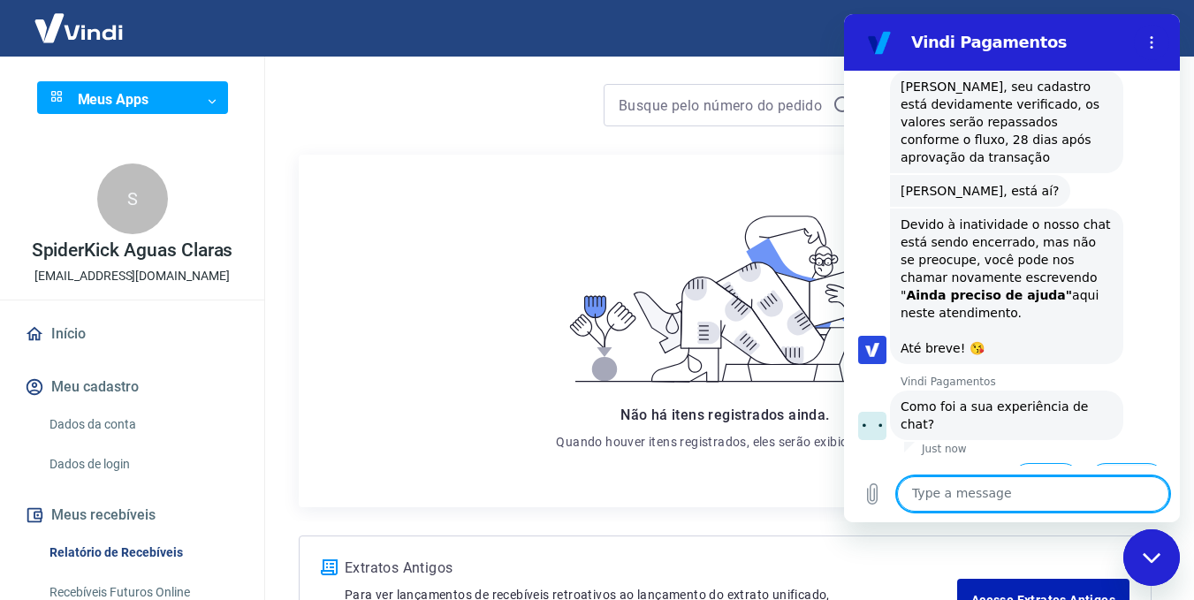
click at [1108, 463] on button "Ruim 👎" at bounding box center [1127, 488] width 78 height 51
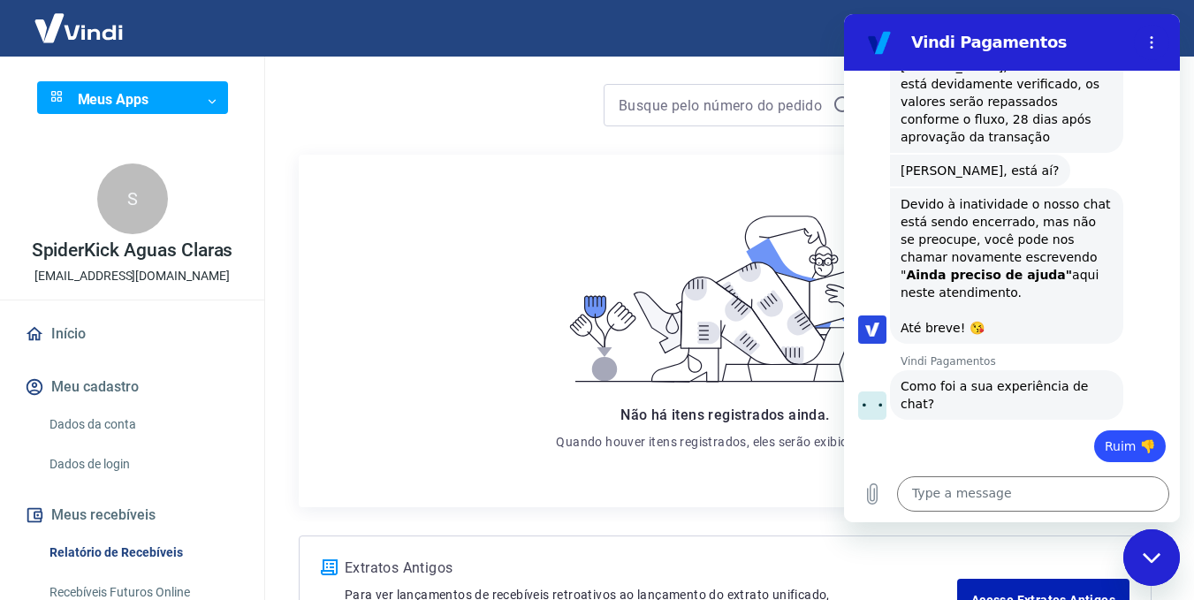
scroll to position [756, 0]
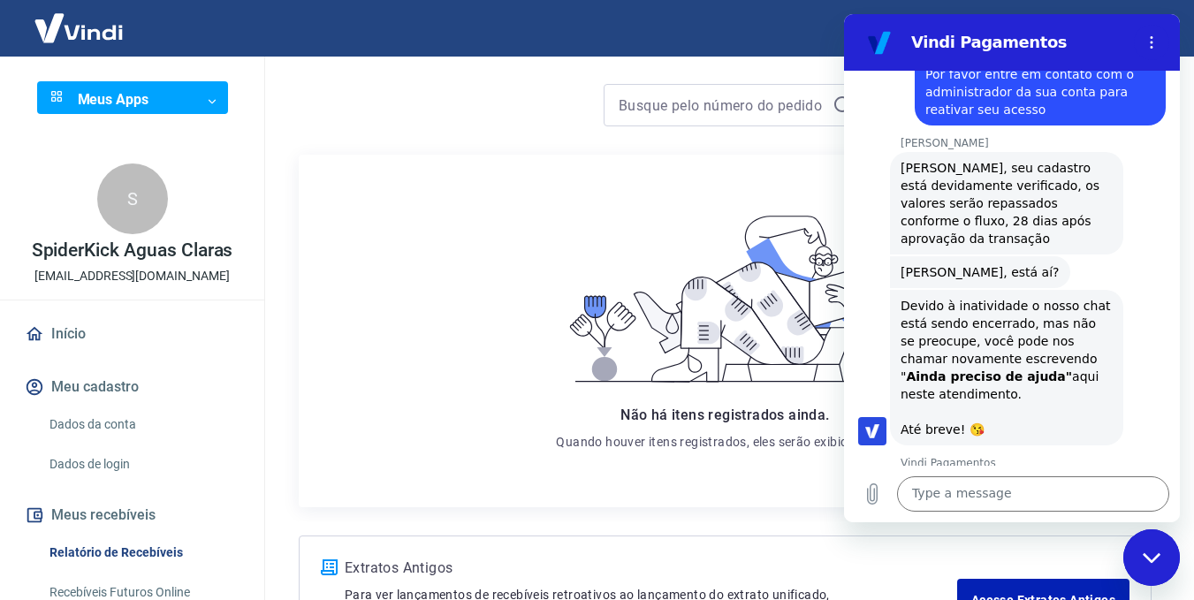
click at [163, 95] on body "Sair Meus Apps ​ ​ S SpiderKick Aguas Claras [EMAIL_ADDRESS][DOMAIN_NAME] Iníci…" at bounding box center [597, 164] width 1194 height 600
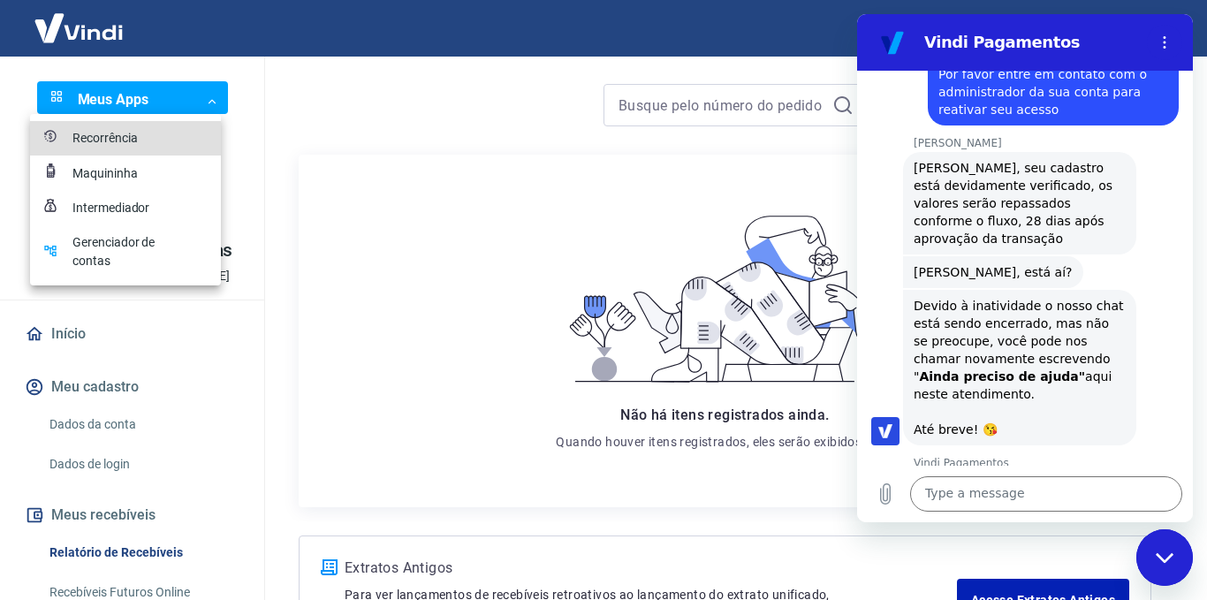
click at [127, 176] on div "Maquininha" at bounding box center [116, 173] width 88 height 19
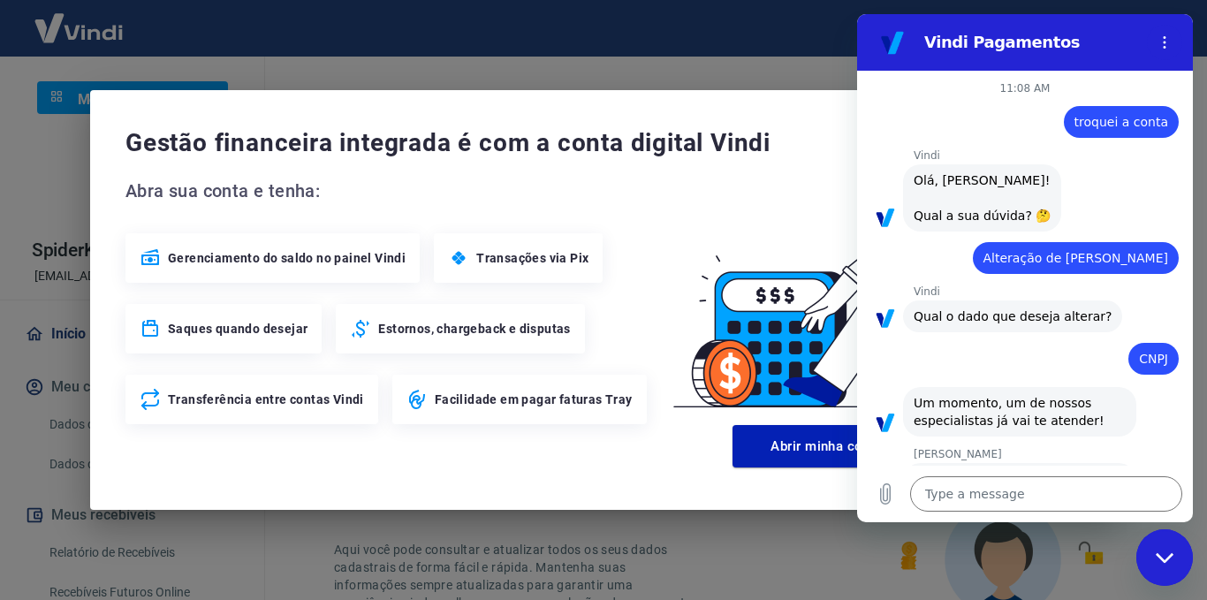
scroll to position [990, 0]
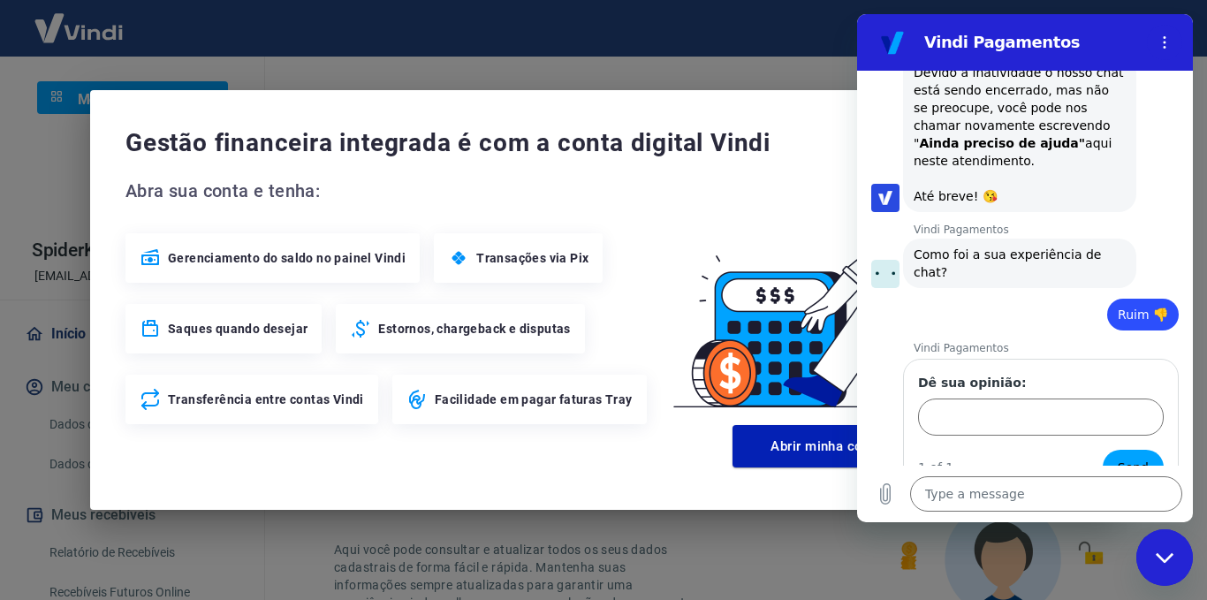
type textarea "x"
